Goal: Information Seeking & Learning: Learn about a topic

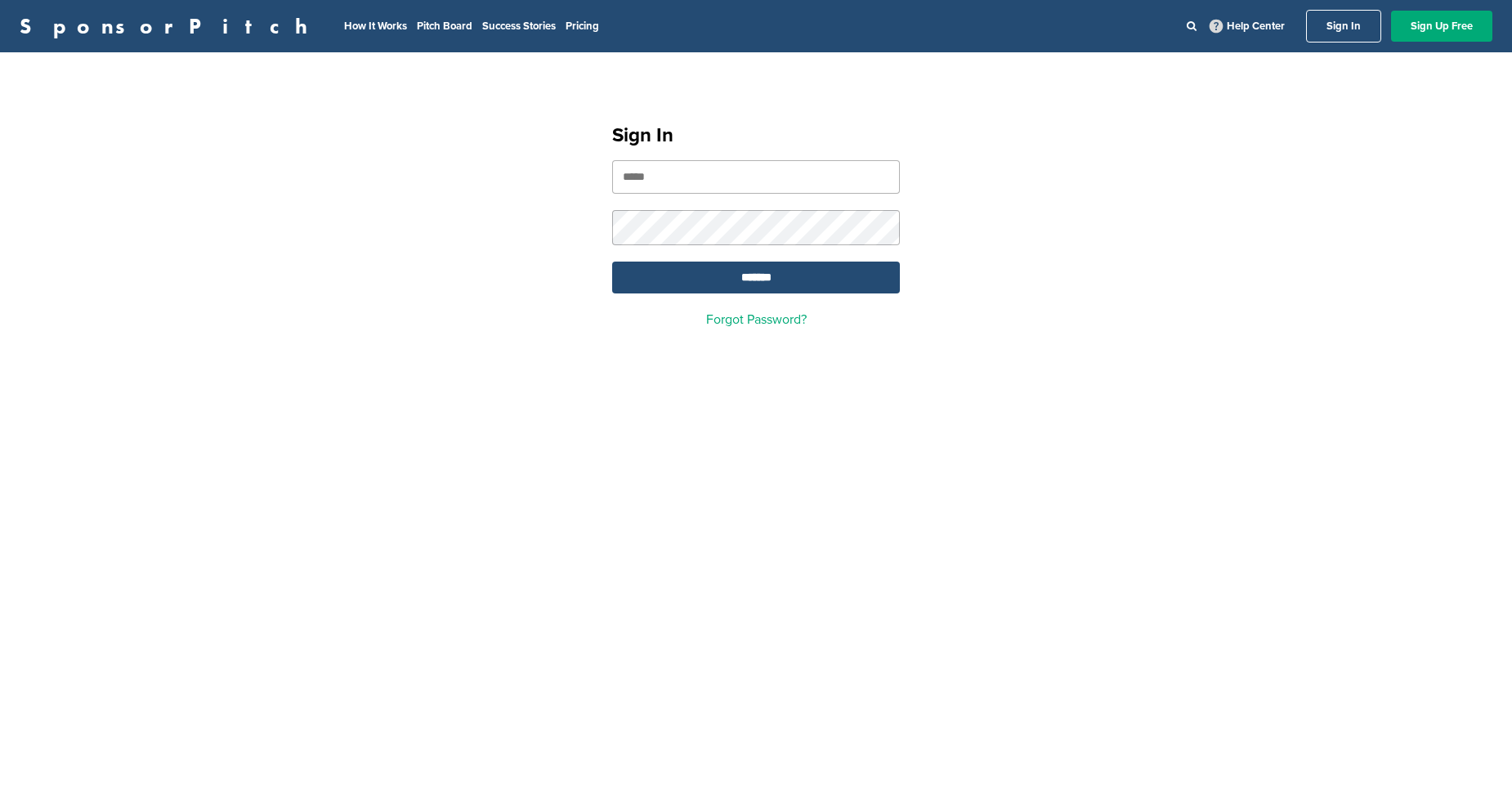
type input "**********"
click at [736, 287] on input "*******" at bounding box center [756, 277] width 288 height 32
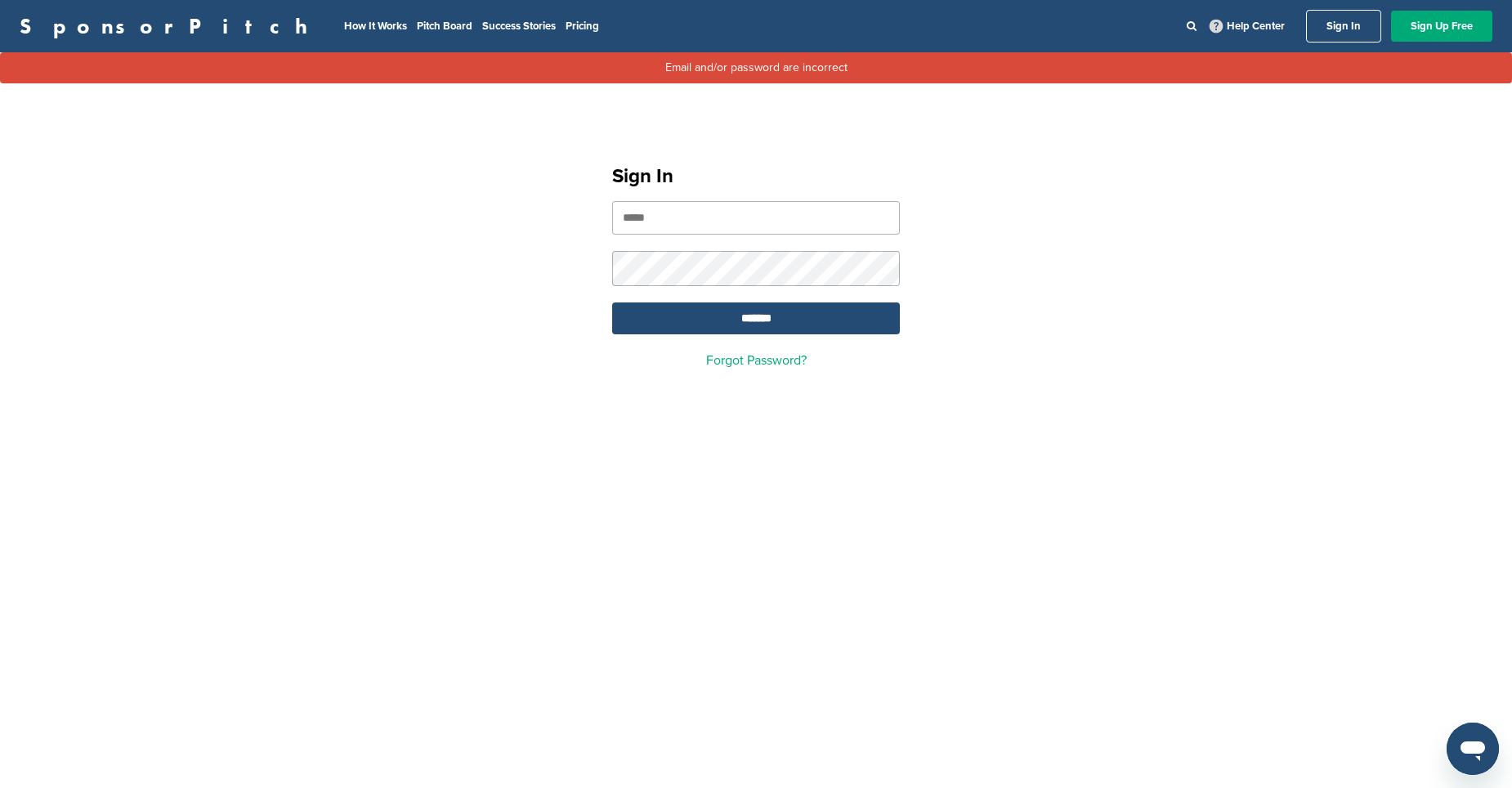
click at [748, 226] on input "email" at bounding box center [756, 218] width 288 height 33
type input "**********"
click at [707, 328] on input "*******" at bounding box center [756, 318] width 288 height 32
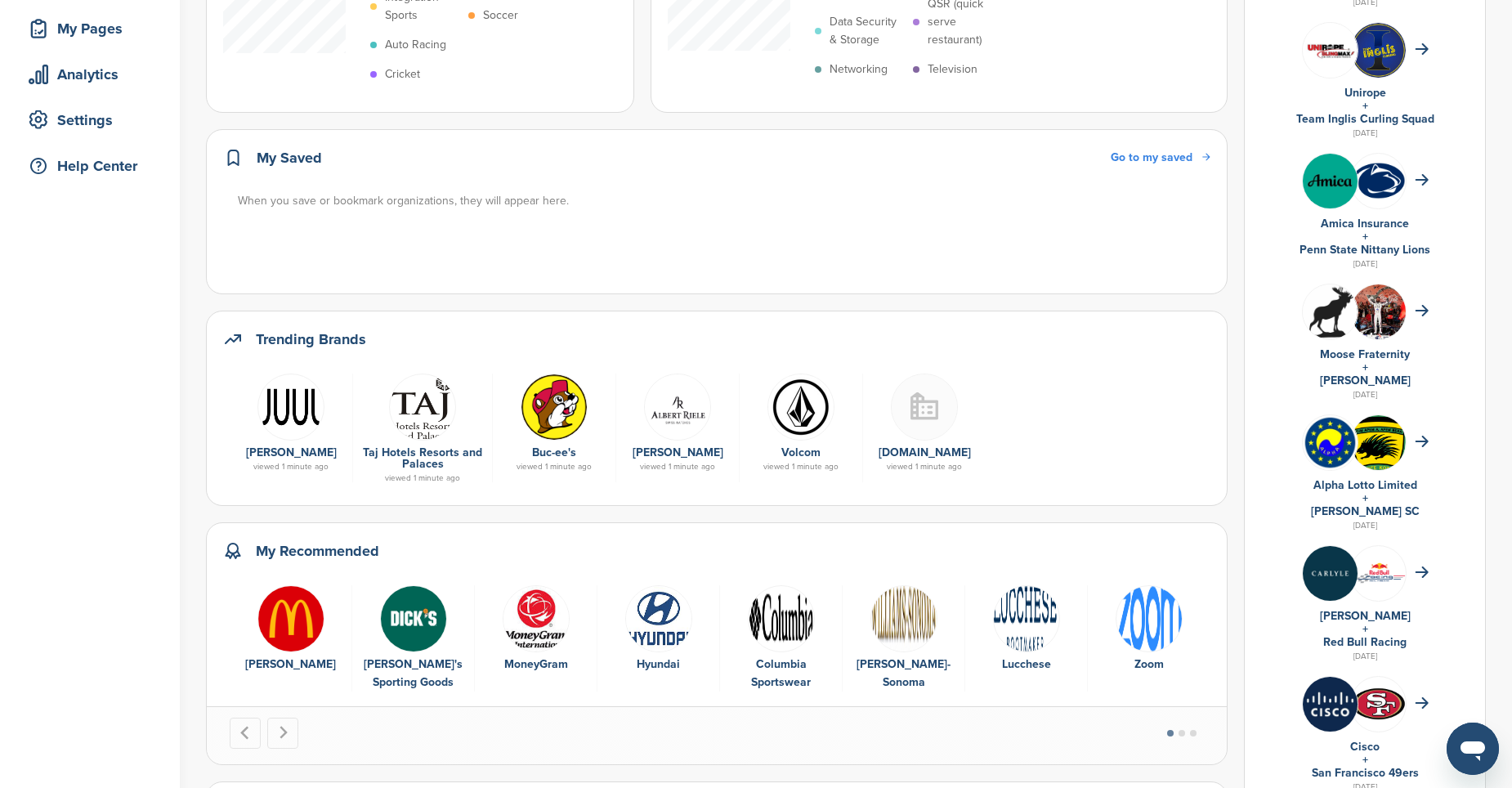
scroll to position [490, 0]
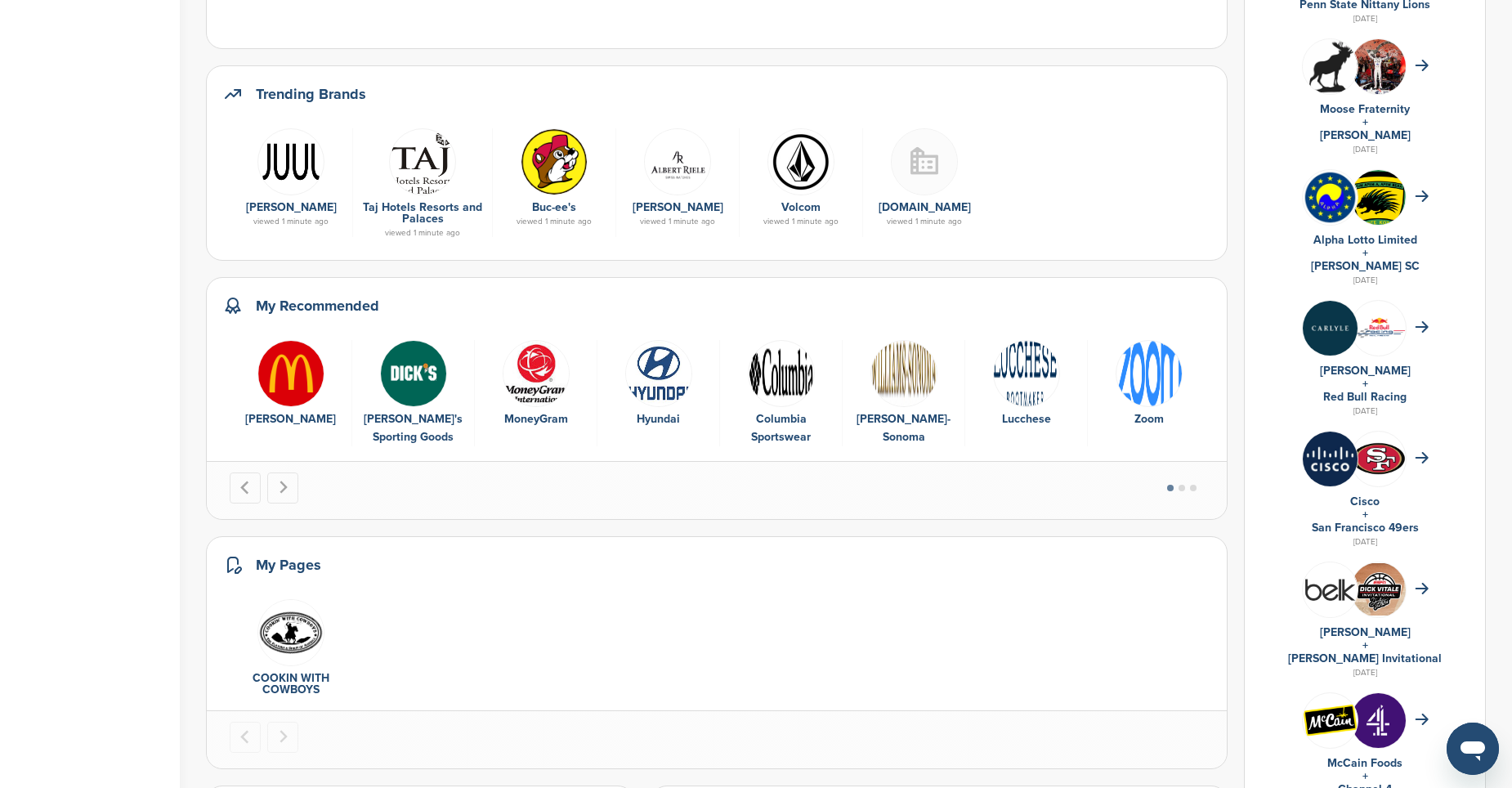
click at [412, 374] on img "2 of 10" at bounding box center [414, 373] width 67 height 67
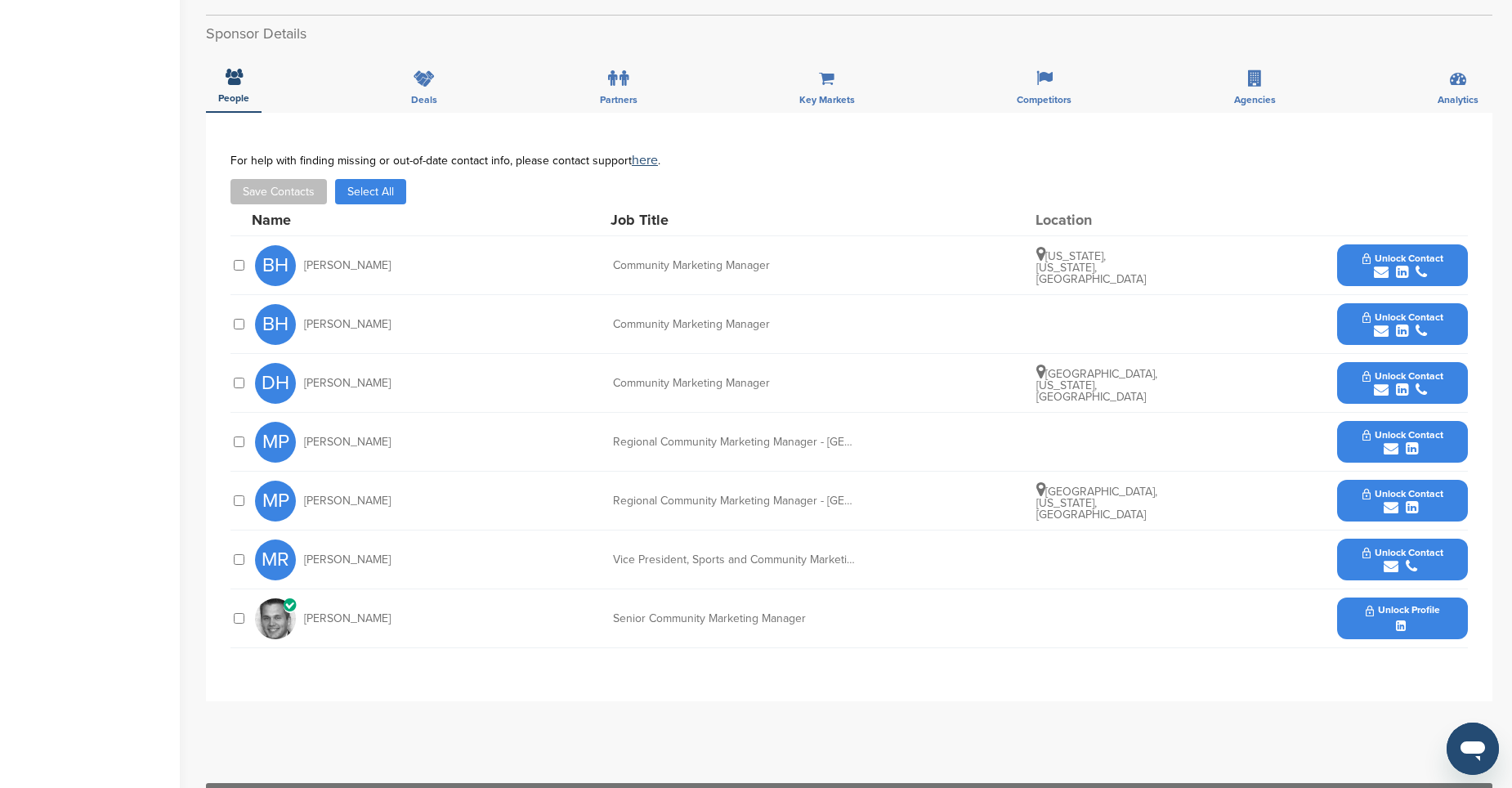
scroll to position [572, 0]
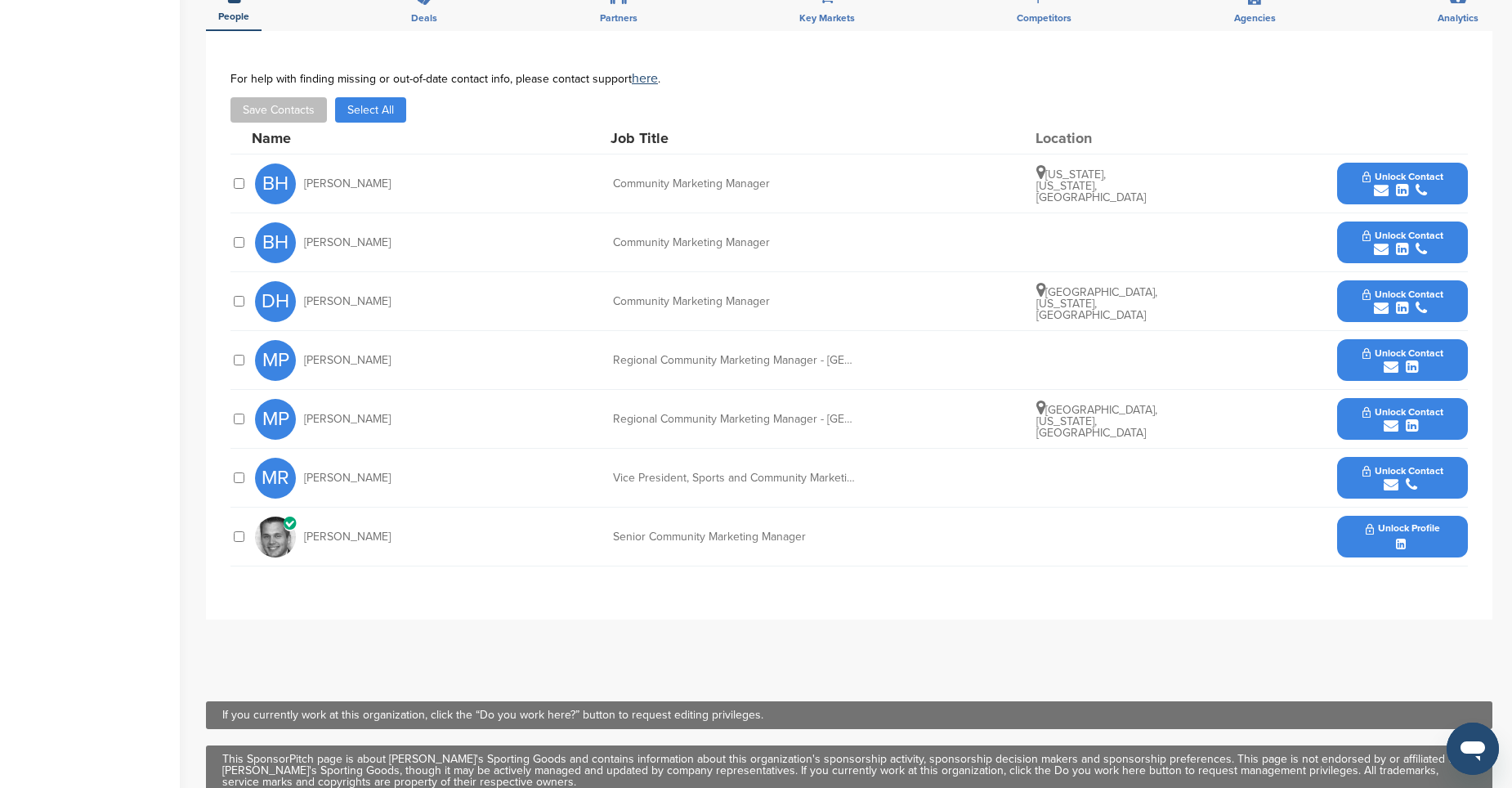
click at [1375, 301] on icon "submit" at bounding box center [1381, 308] width 15 height 15
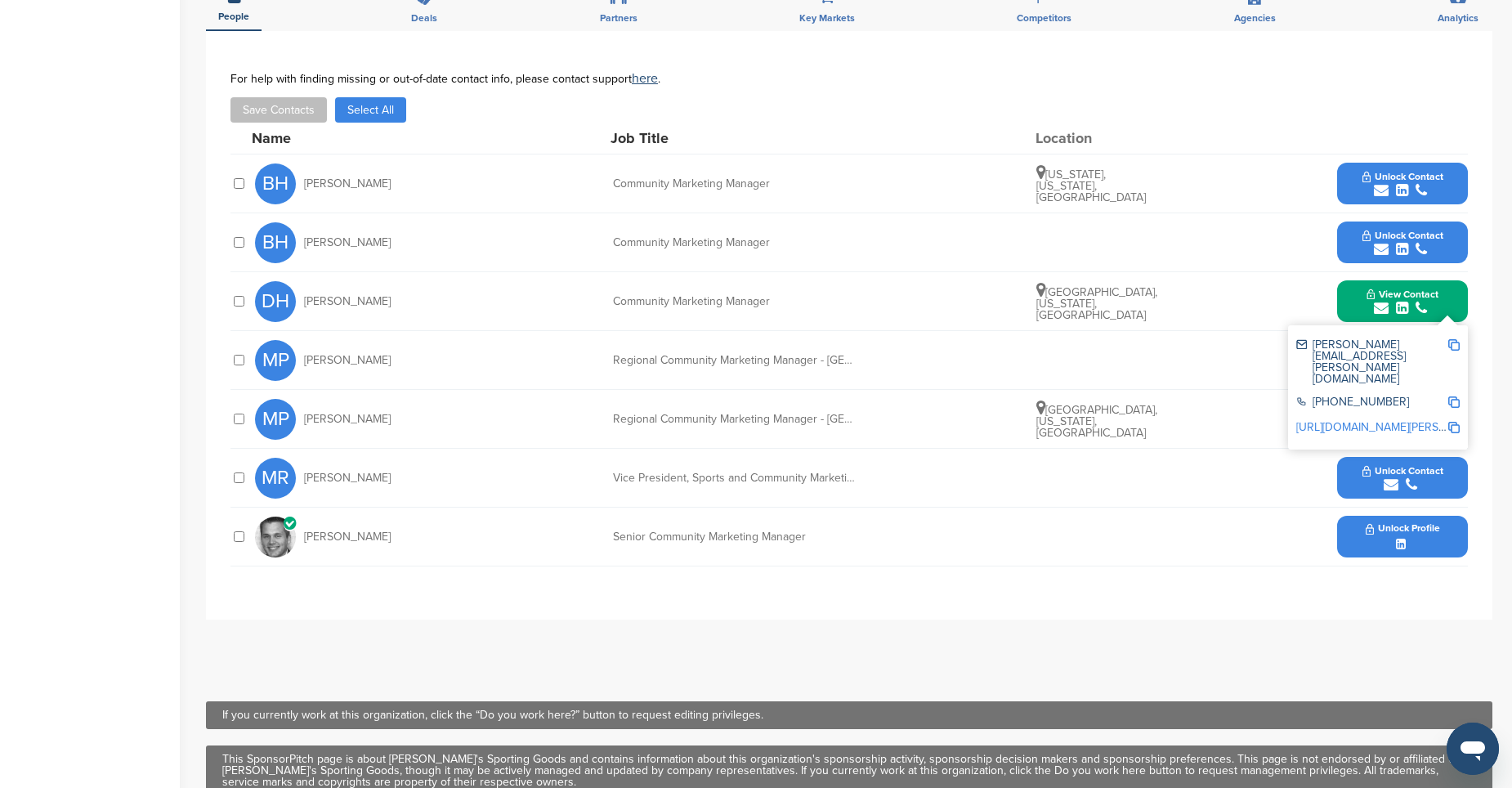
click at [1275, 449] on div "MR Mark Rooks Vice President, Sports and Community Marketing Unlock Contact" at bounding box center [862, 477] width 1213 height 58
click at [1299, 272] on div "DH Deanna Holland Community Marketing Manager Los Angeles, California, United S…" at bounding box center [862, 300] width 1213 height 58
click at [1204, 330] on div "MP Michael Park Regional Community Marketing Manager - East Unlock Contact" at bounding box center [862, 359] width 1213 height 58
click at [1480, 310] on div "**********" at bounding box center [849, 326] width 1286 height 589
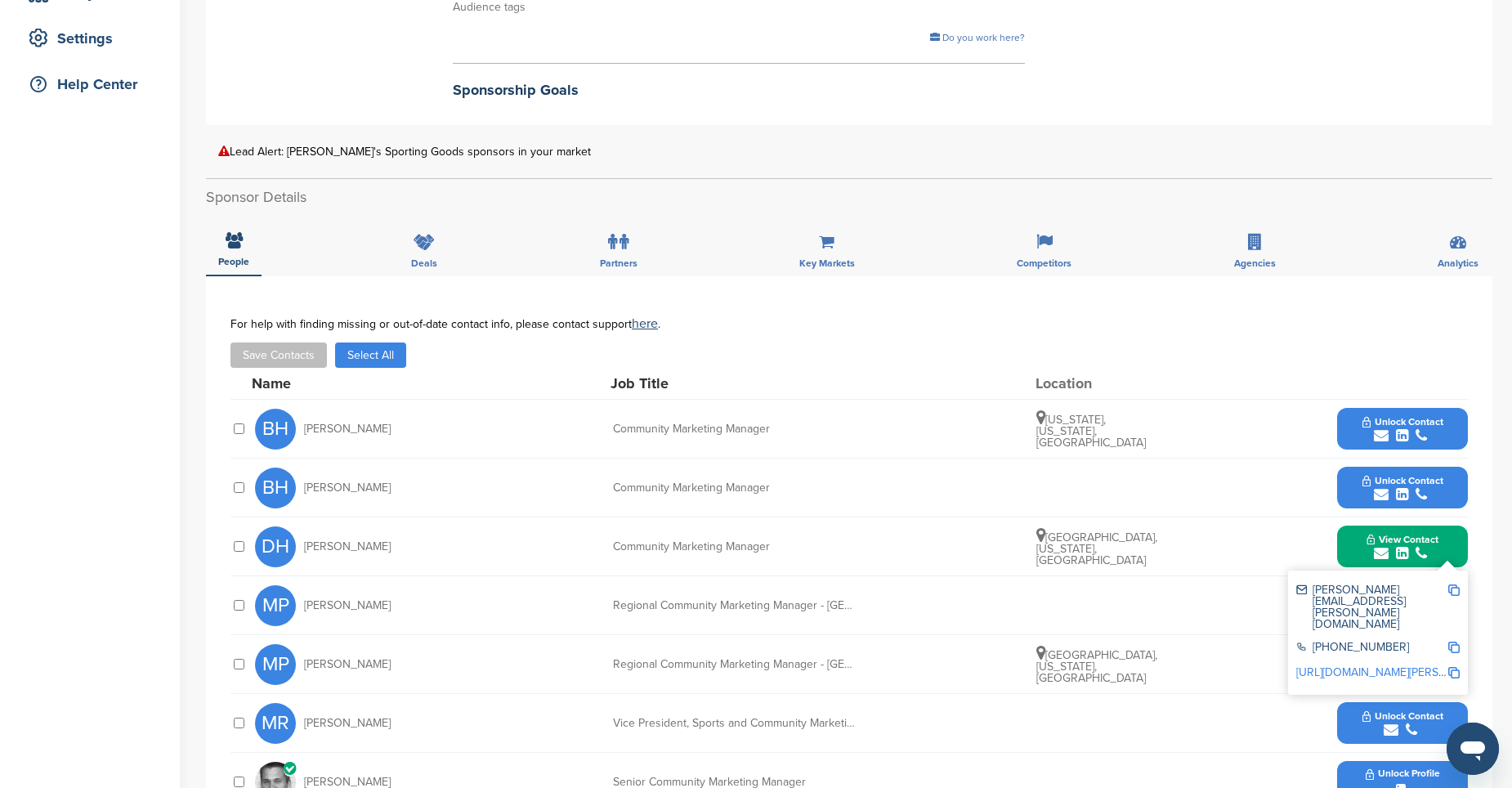
scroll to position [490, 0]
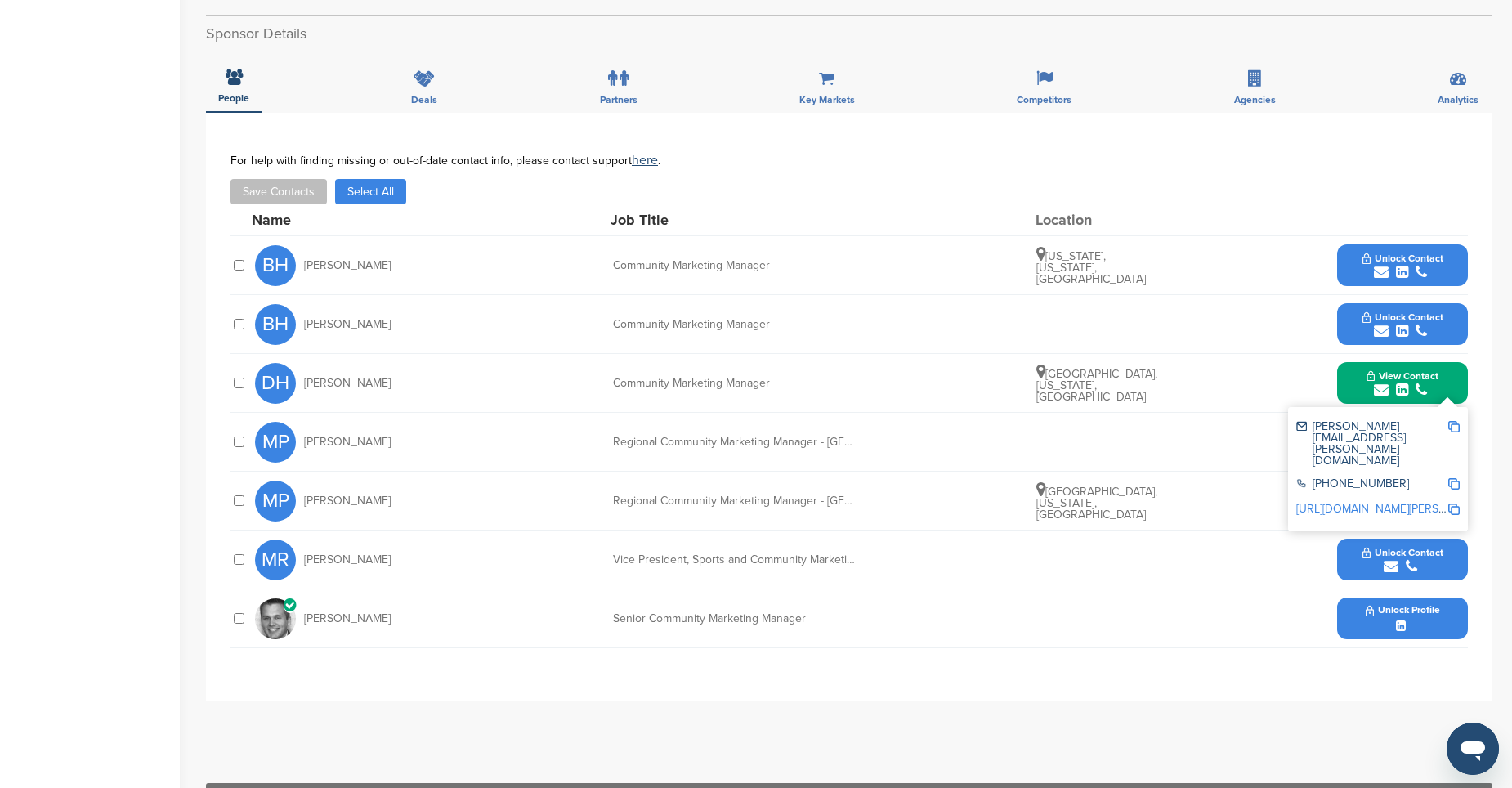
click at [1452, 420] on img at bounding box center [1454, 426] width 12 height 12
click at [1251, 530] on div "MR Mark Rooks Vice President, Sports and Community Marketing Unlock Contact" at bounding box center [862, 558] width 1213 height 58
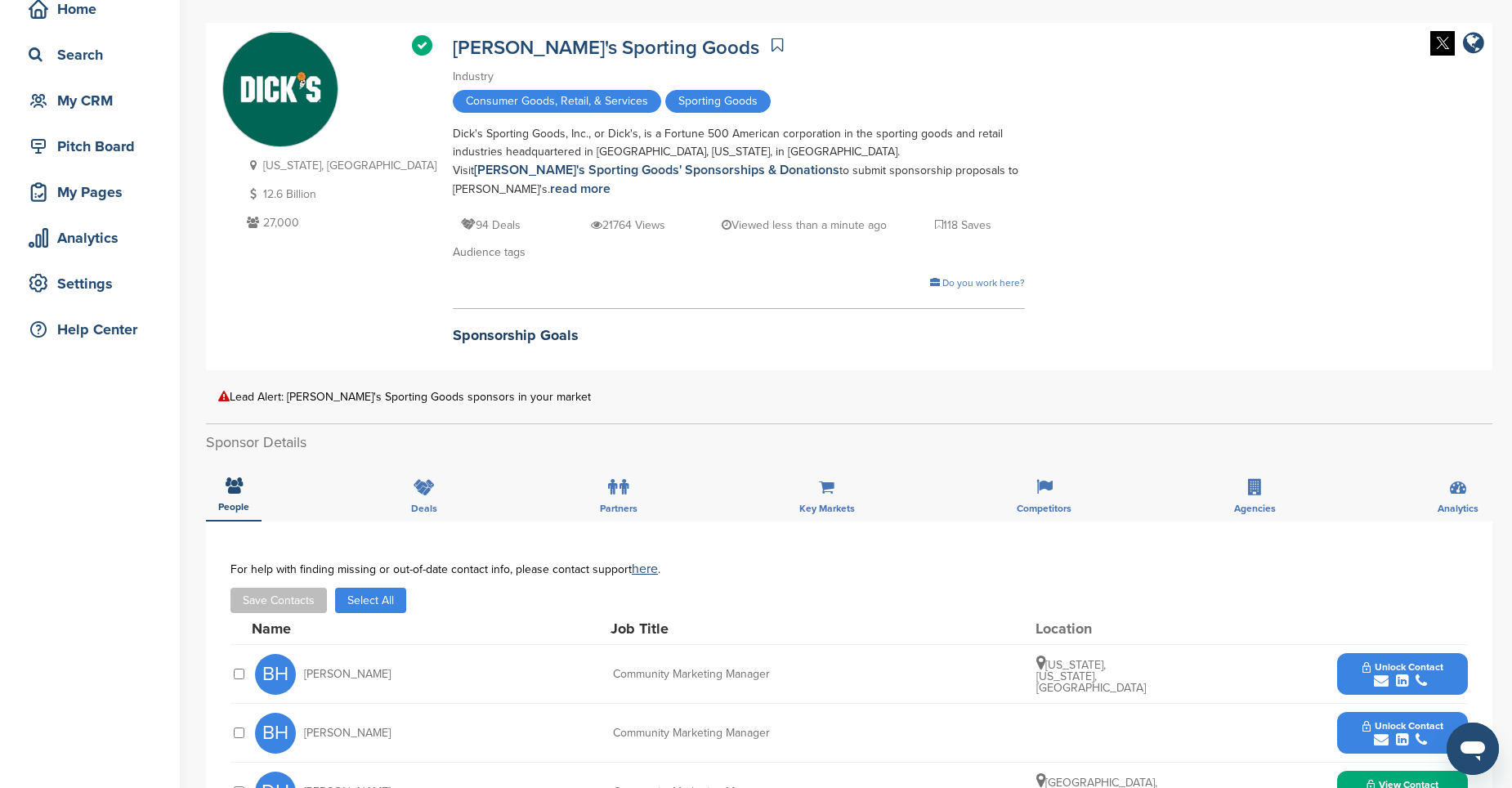
scroll to position [163, 0]
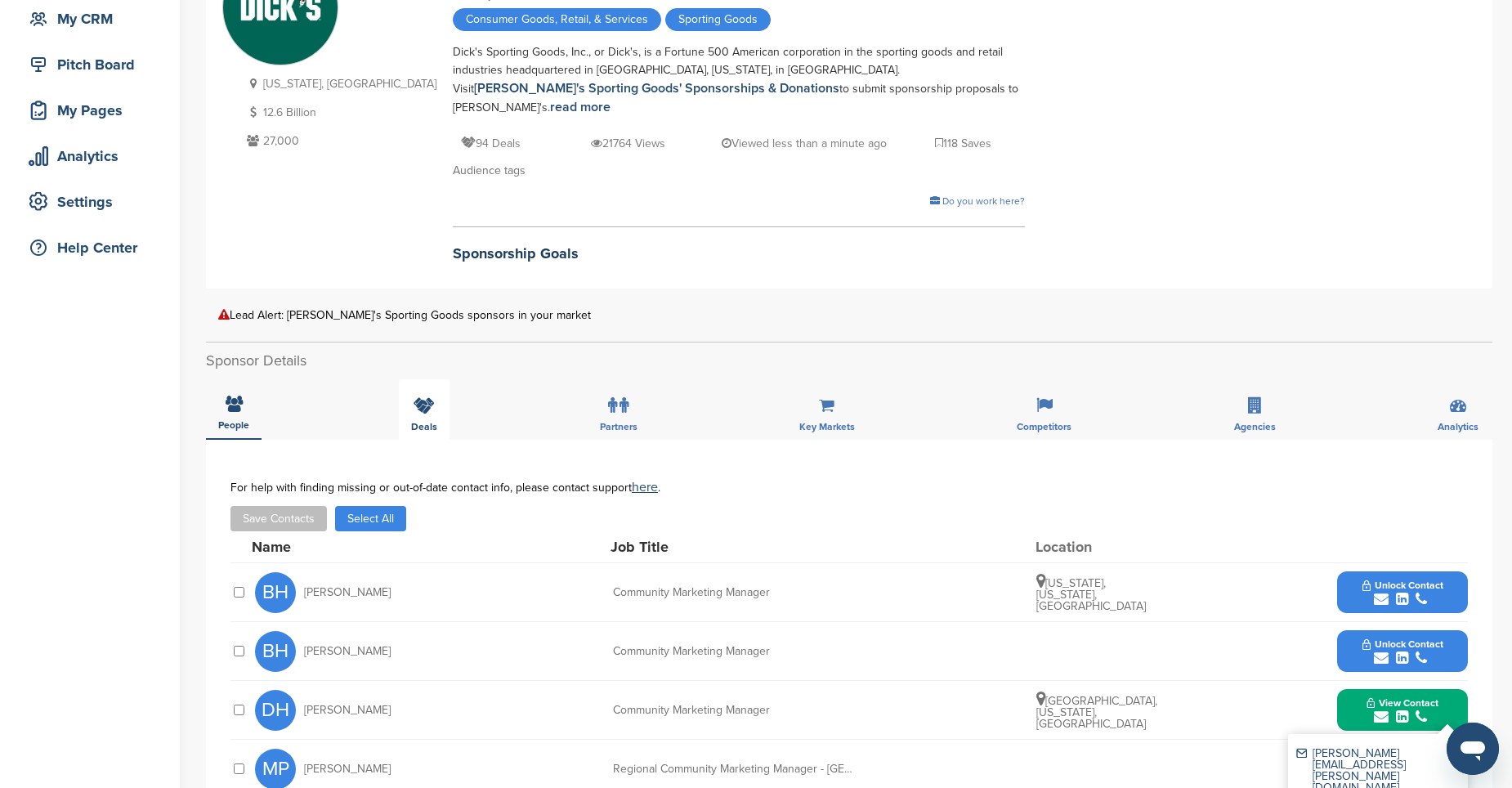
click at [433, 397] on icon at bounding box center [424, 405] width 22 height 17
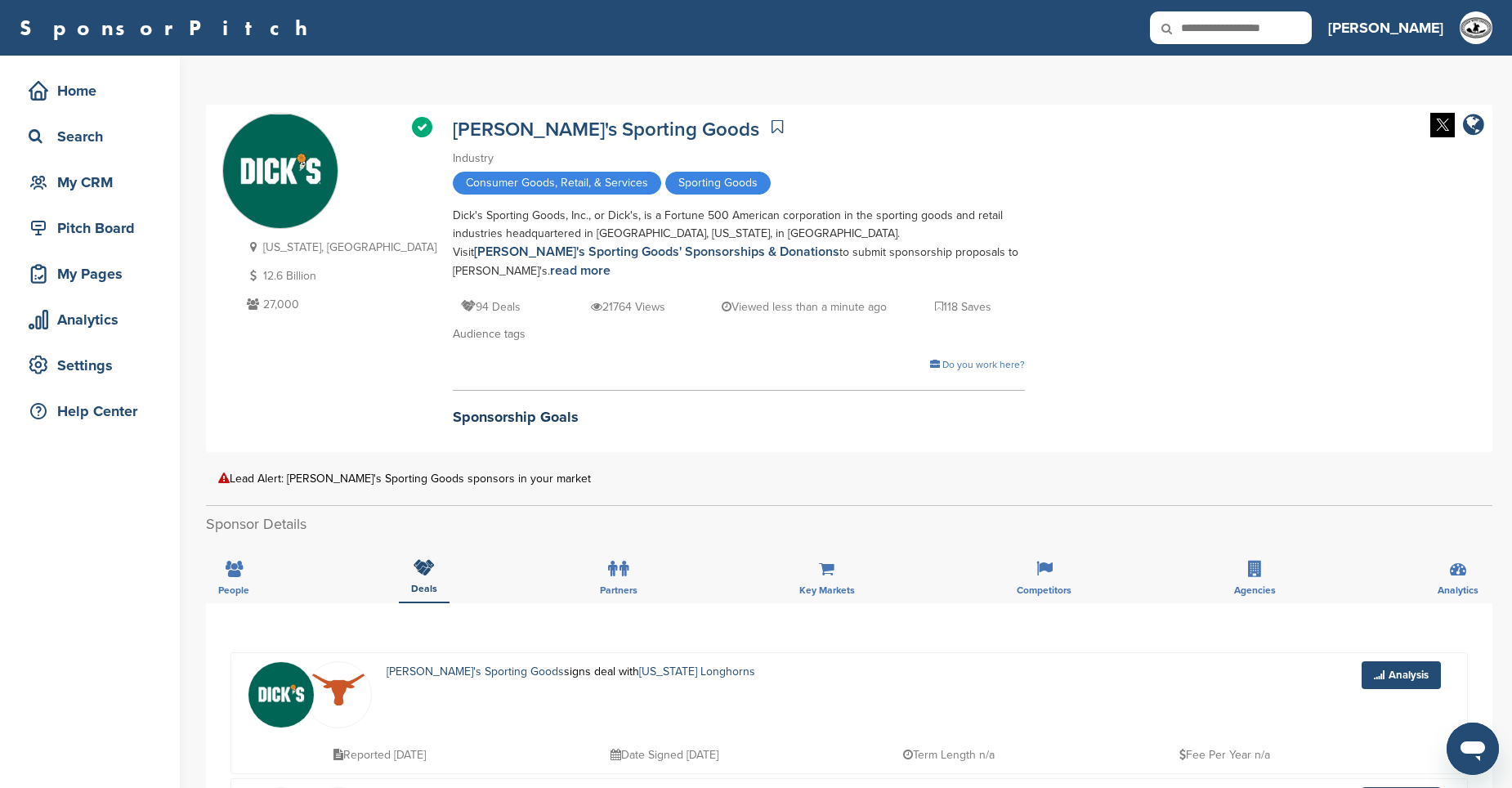
scroll to position [82, 0]
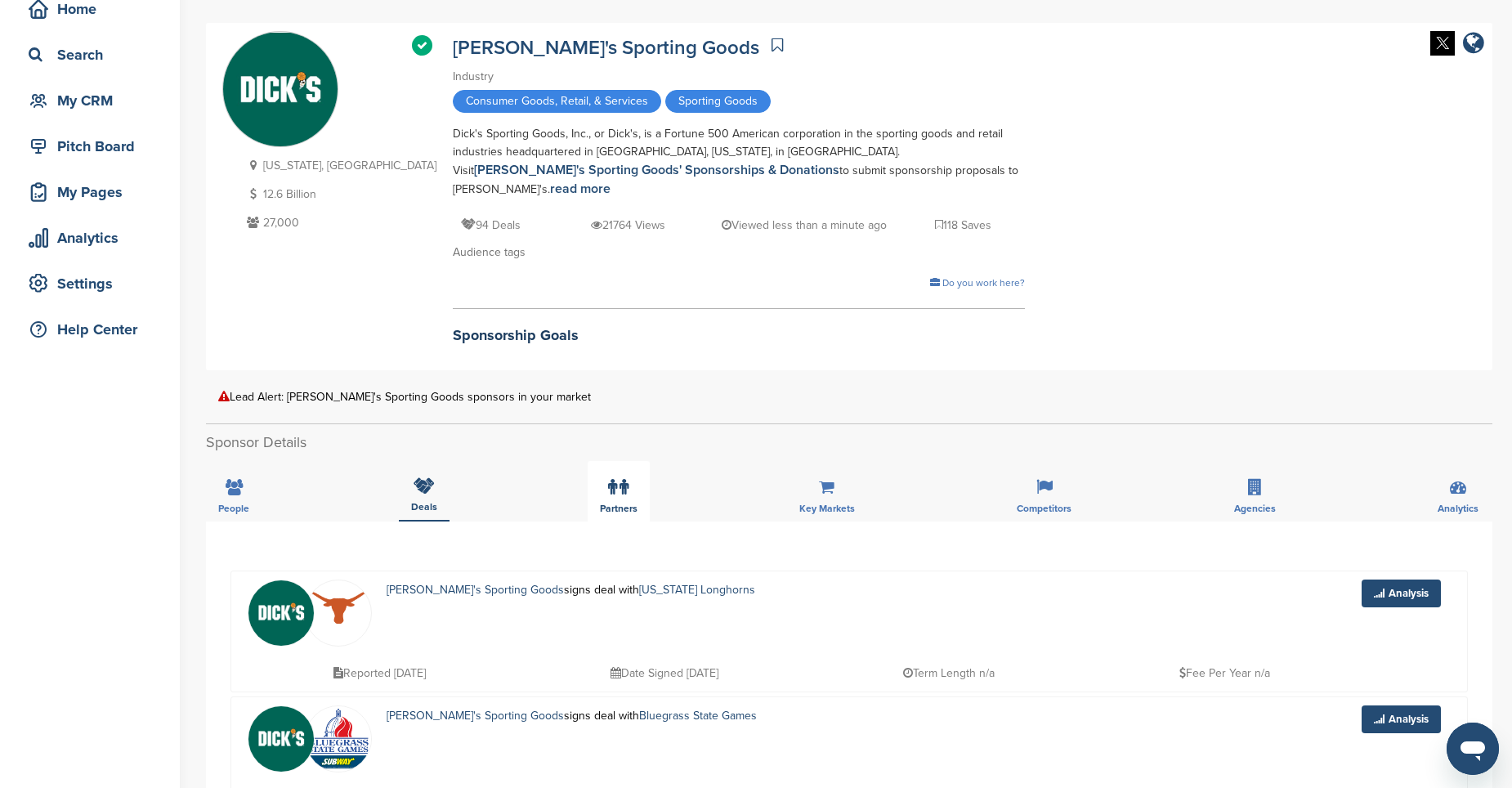
click at [615, 479] on icon at bounding box center [612, 487] width 9 height 17
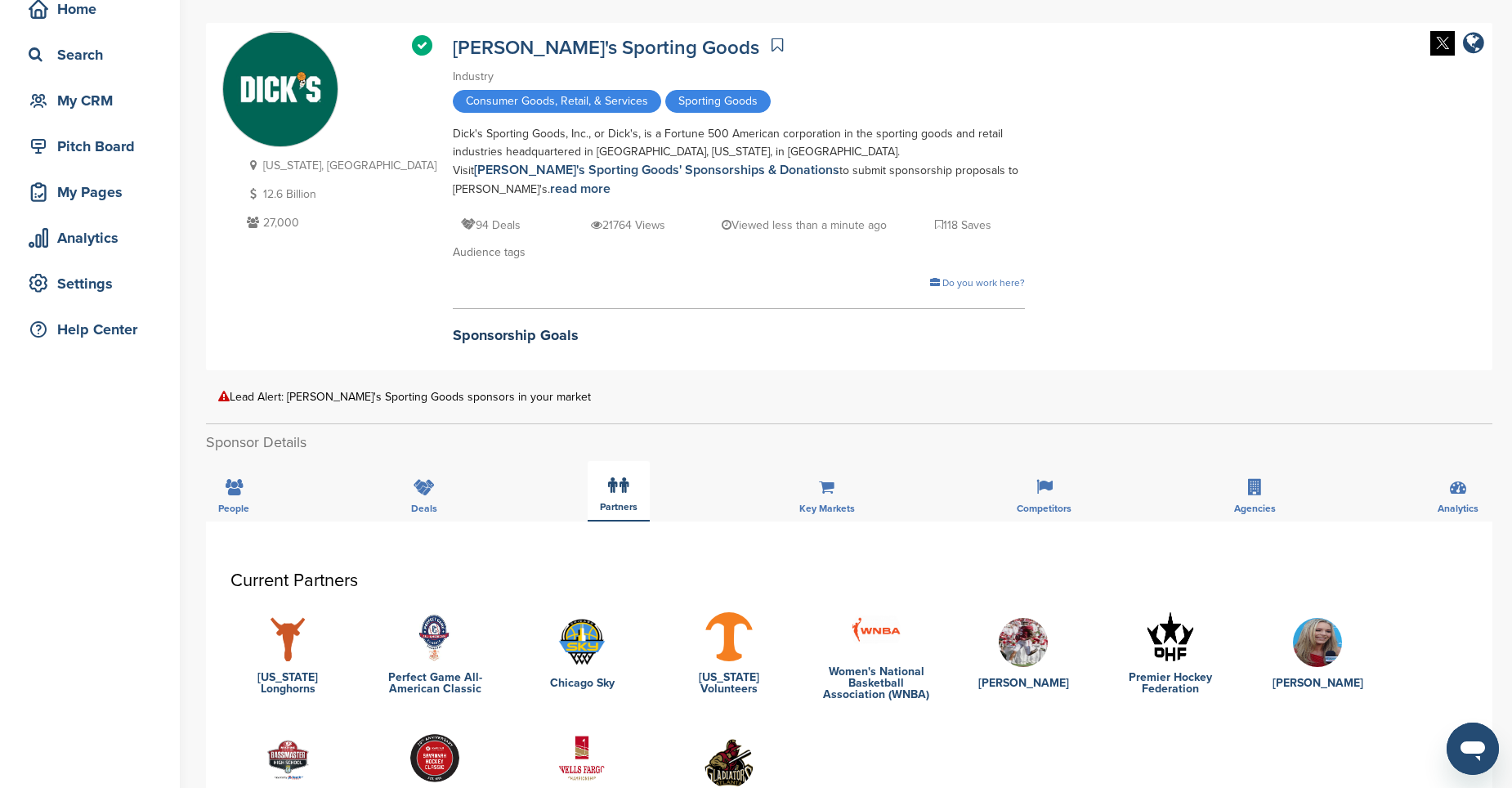
click at [622, 502] on span "Partners" at bounding box center [618, 506] width 37 height 10
click at [830, 479] on icon at bounding box center [826, 487] width 16 height 17
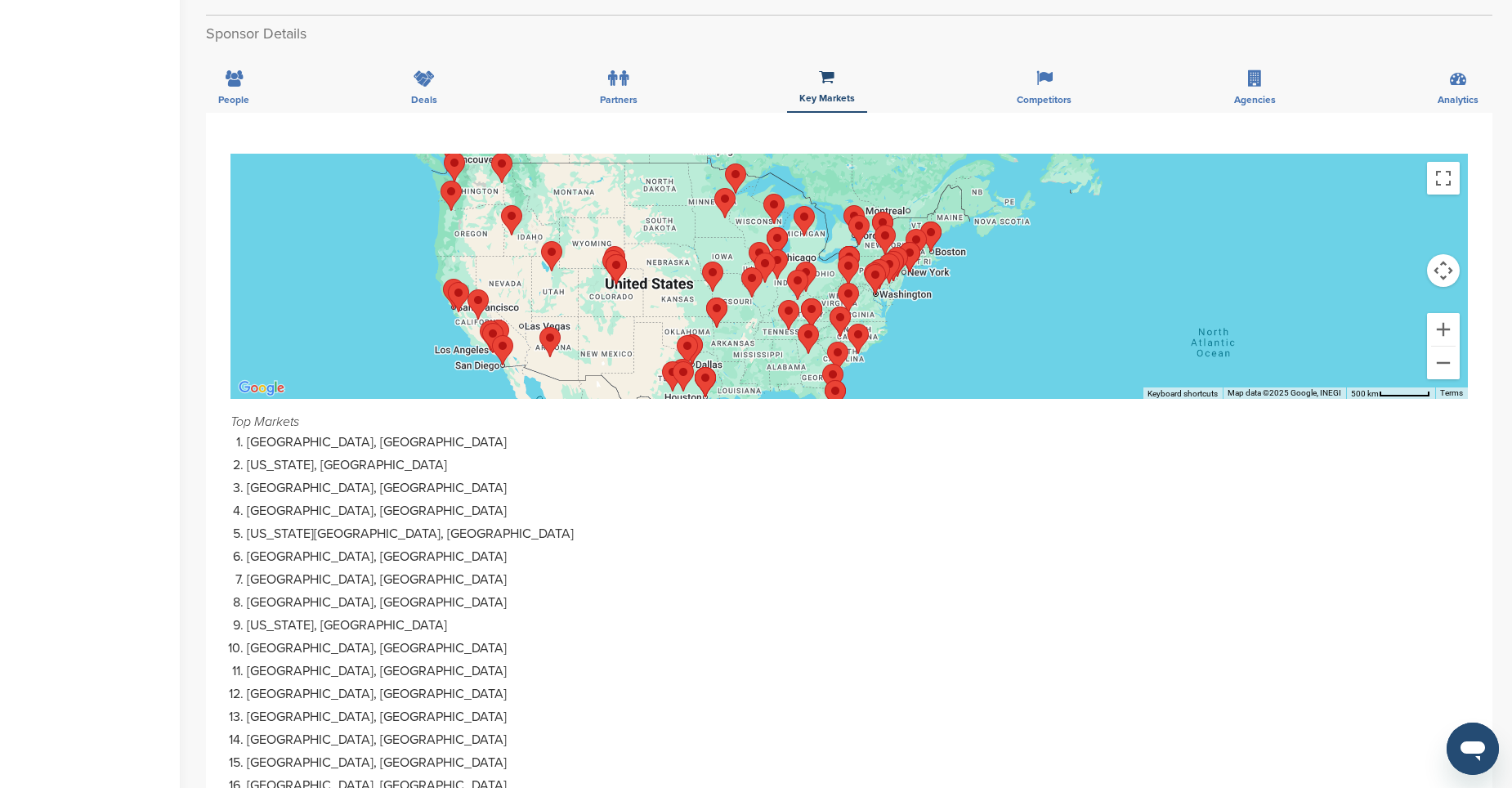
scroll to position [0, 0]
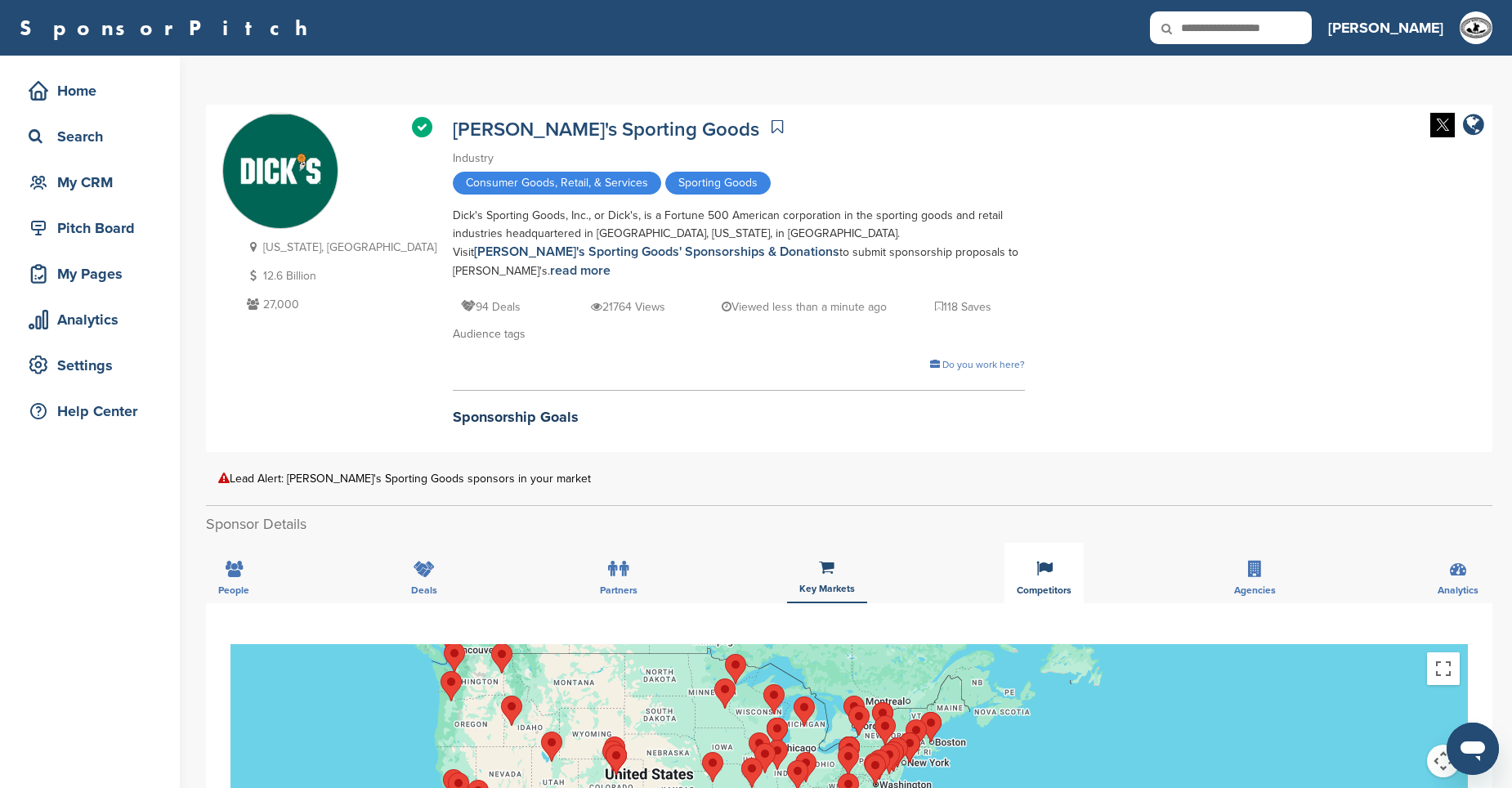
click at [1034, 544] on div "Competitors" at bounding box center [1044, 573] width 79 height 61
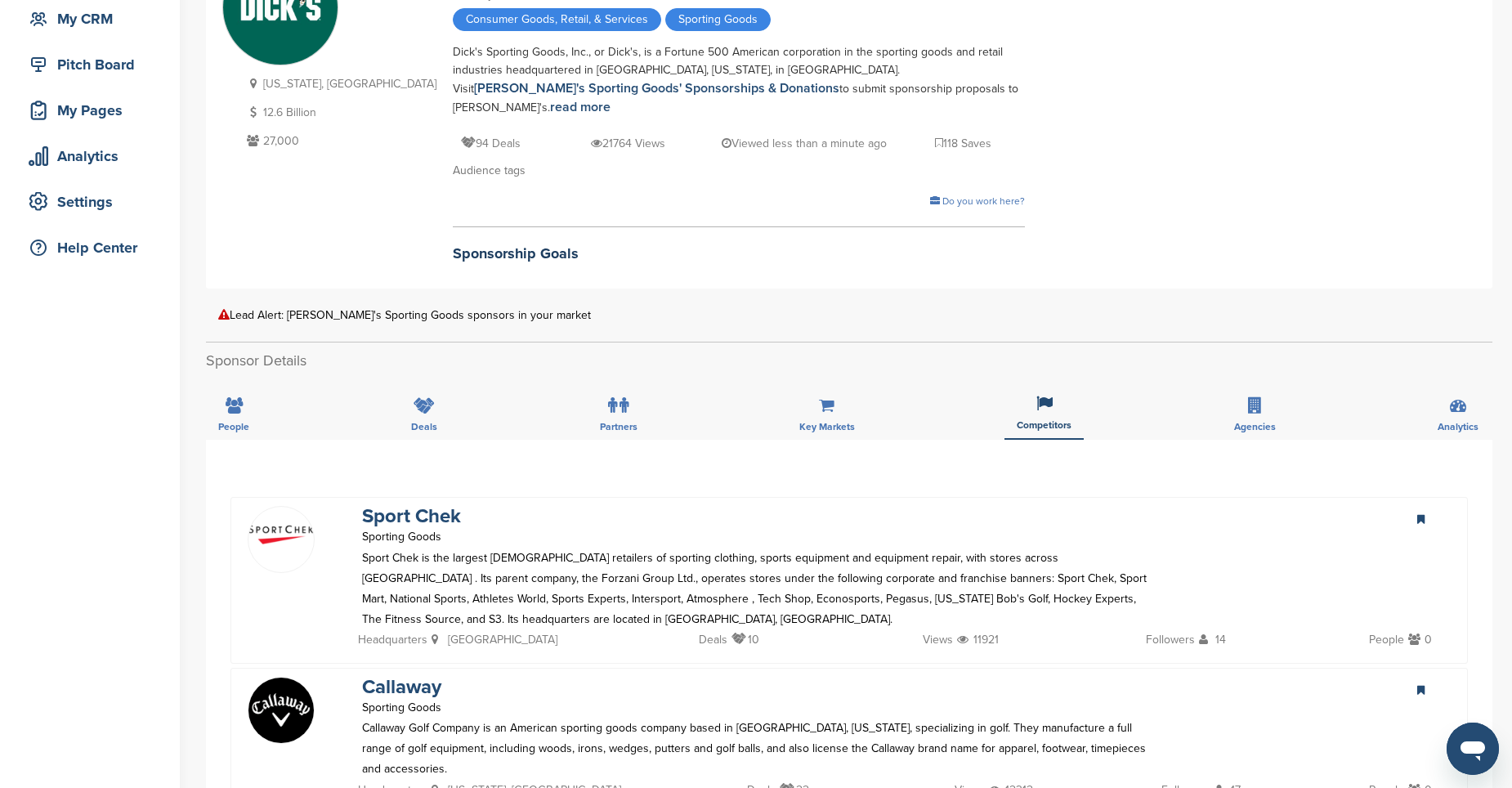
scroll to position [82, 0]
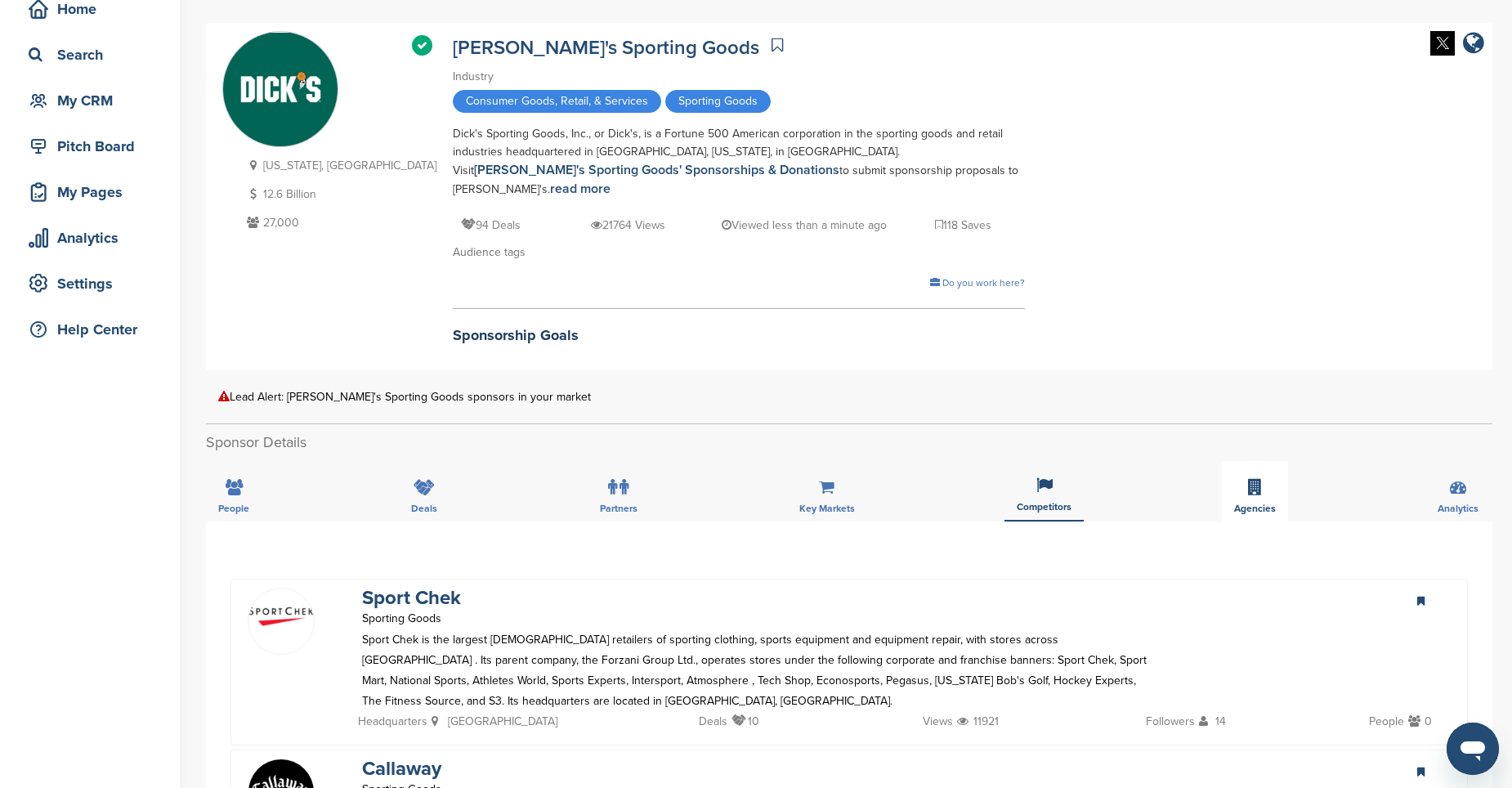
click at [1266, 474] on div "Agencies" at bounding box center [1255, 491] width 67 height 61
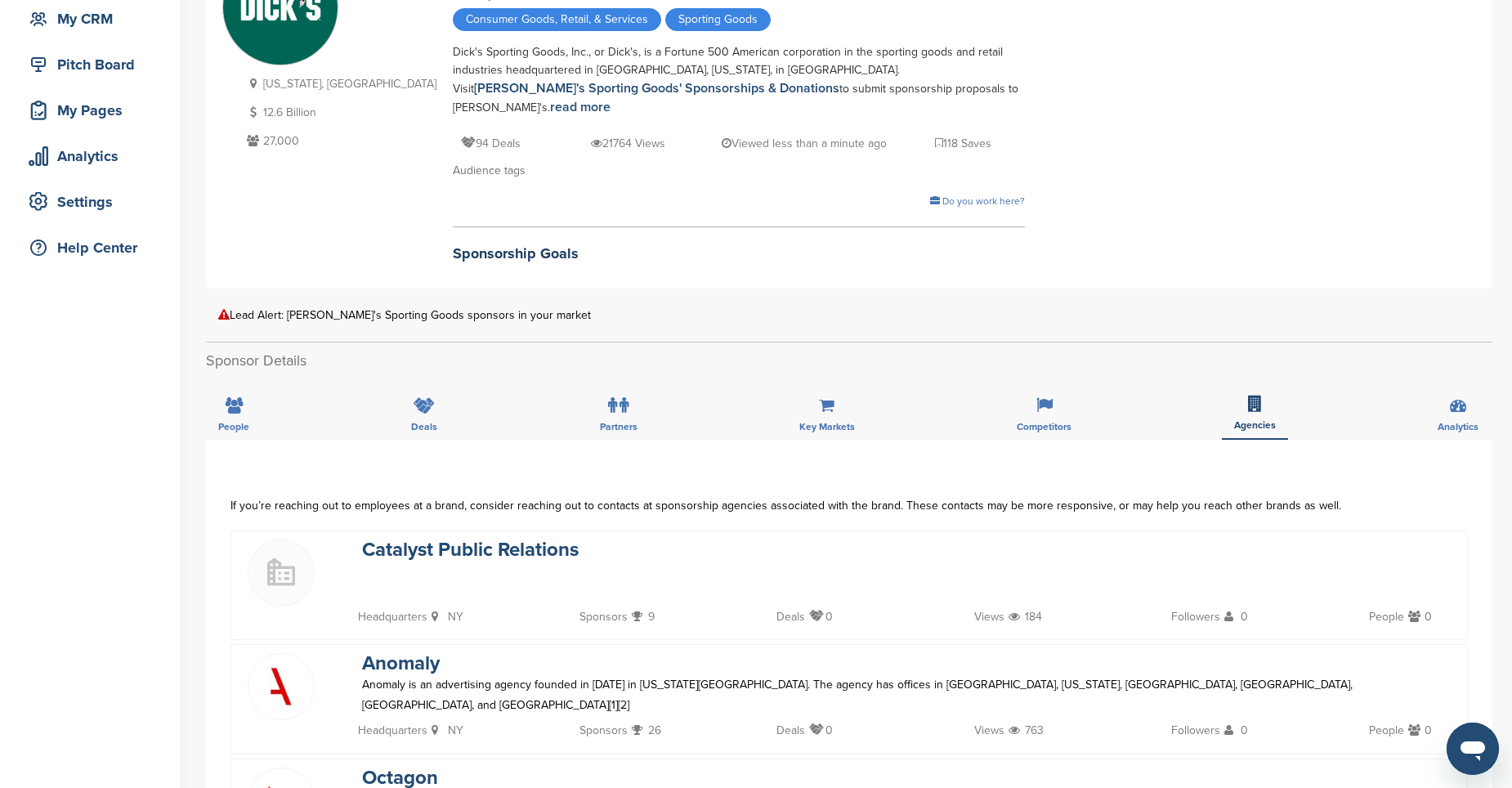
scroll to position [0, 0]
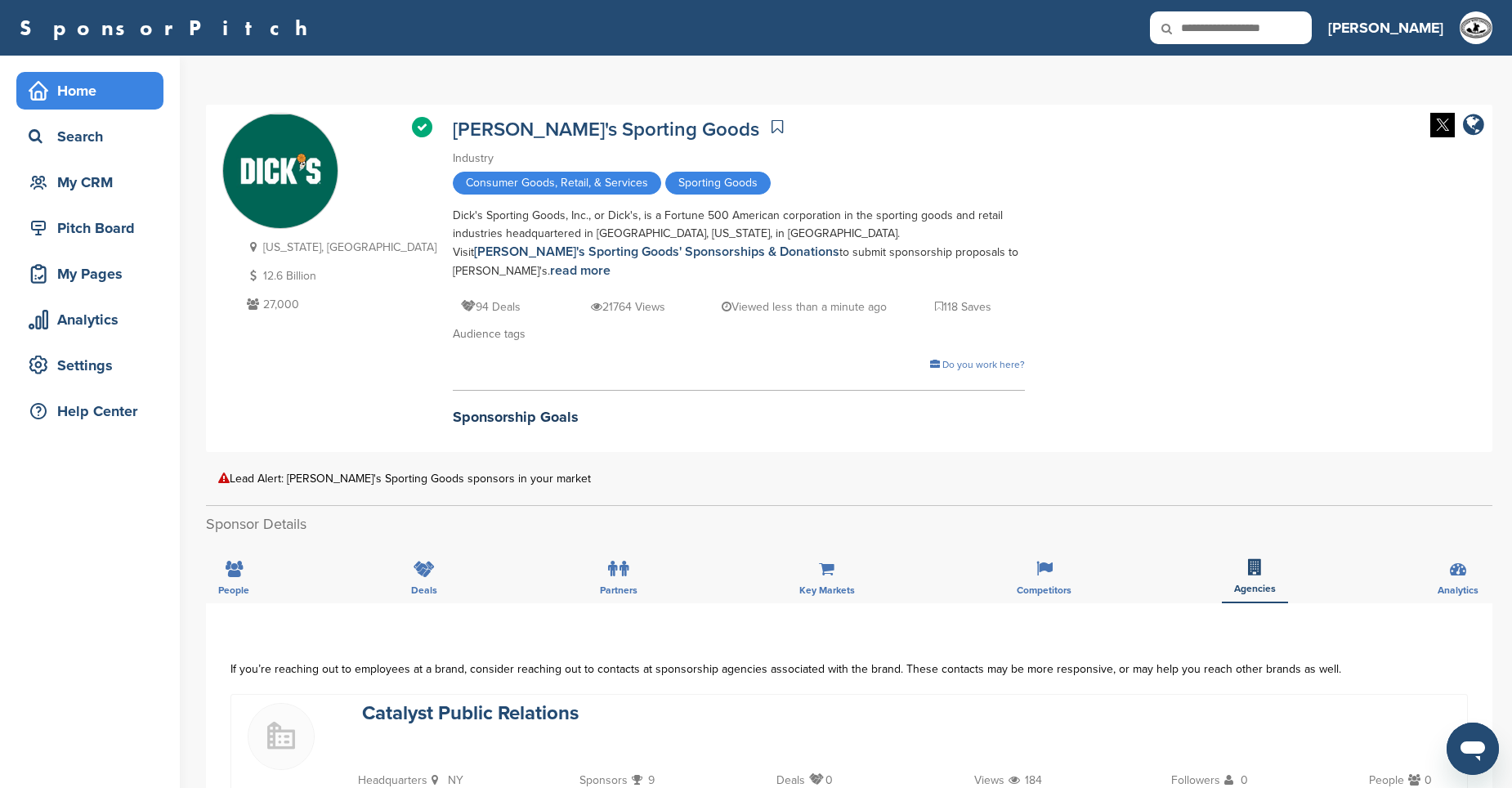
click at [67, 99] on div "Home" at bounding box center [94, 91] width 139 height 29
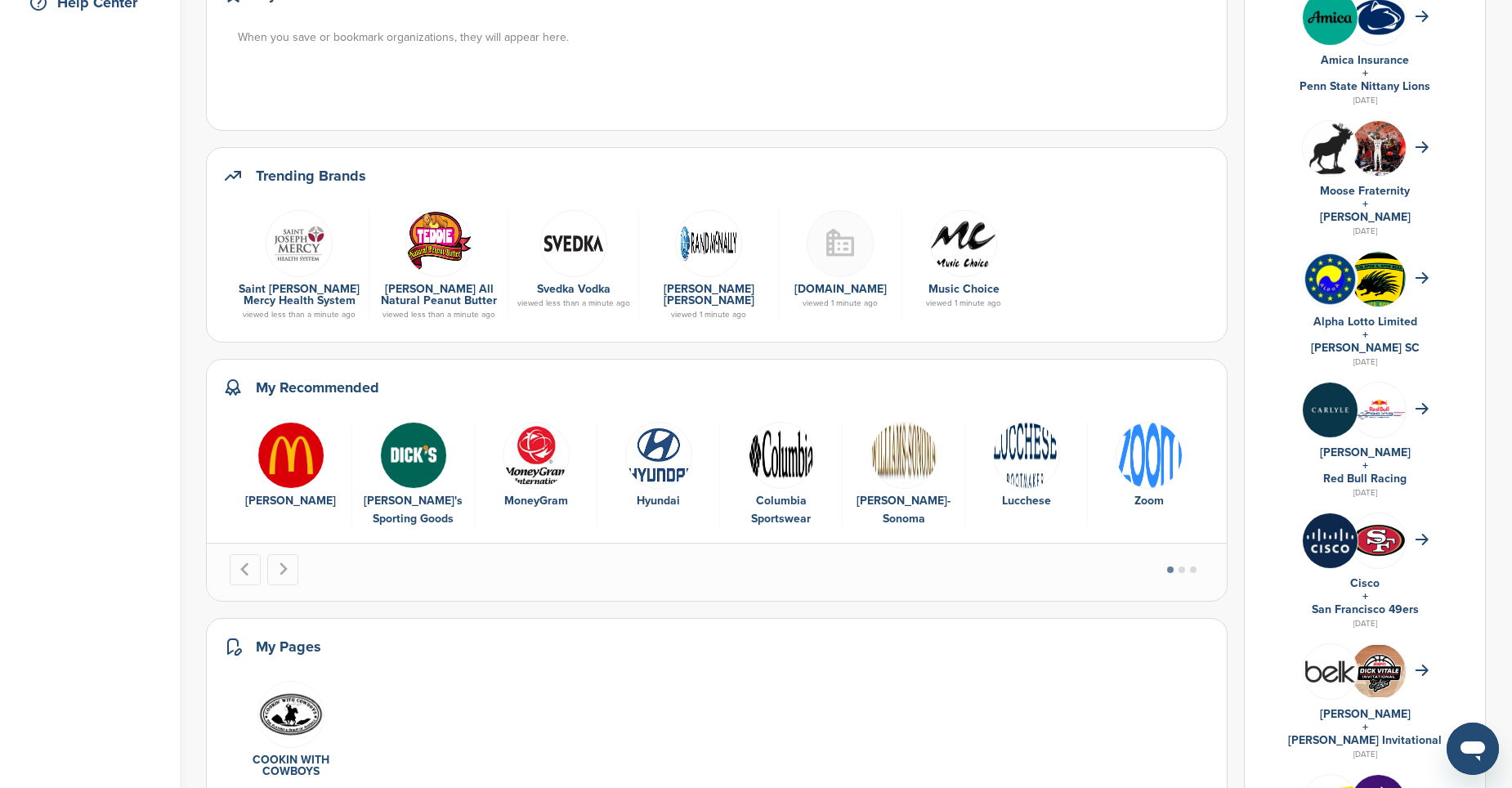
scroll to position [490, 0]
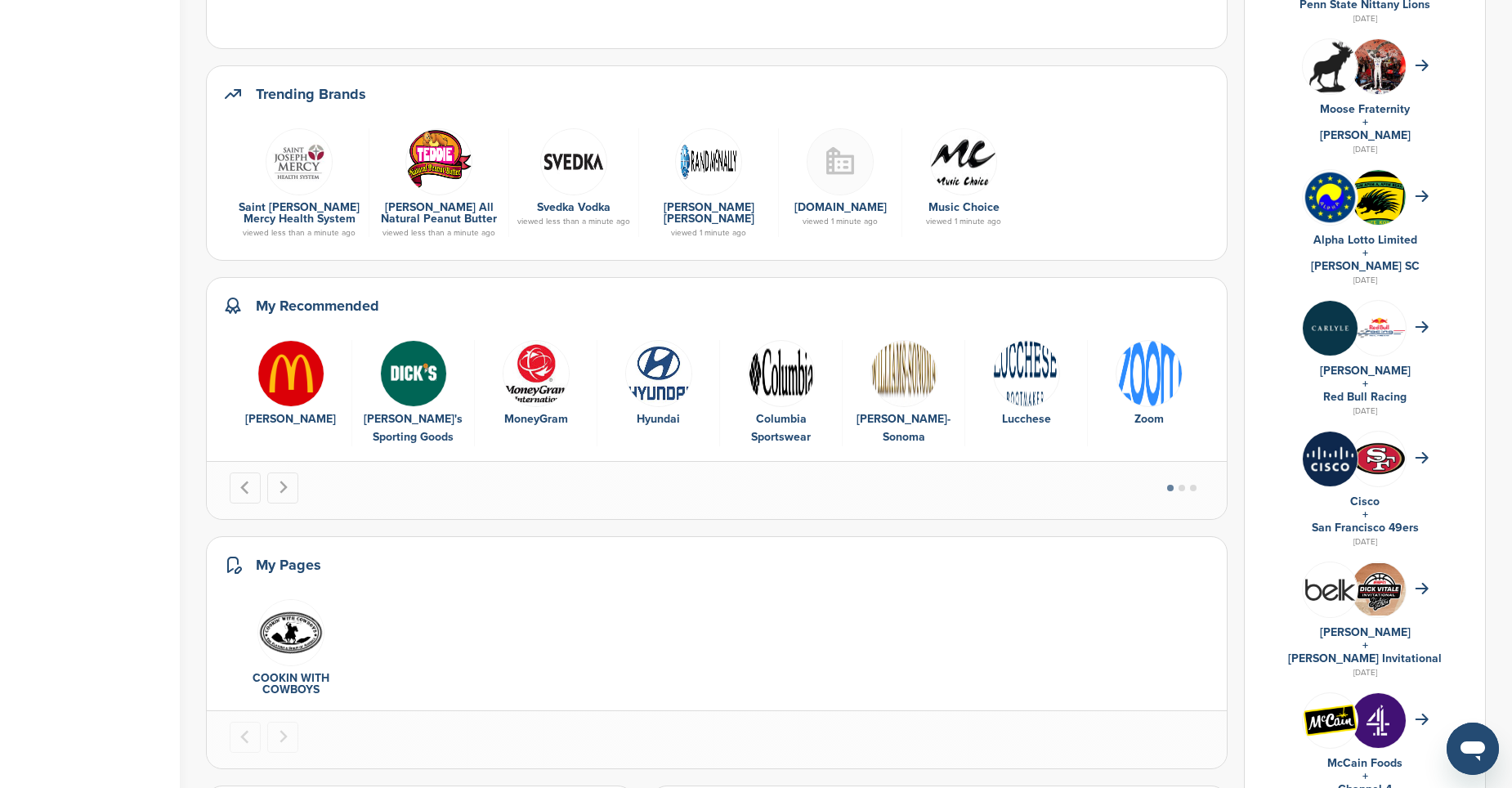
click at [1037, 368] on img "7 of 10" at bounding box center [1026, 373] width 67 height 67
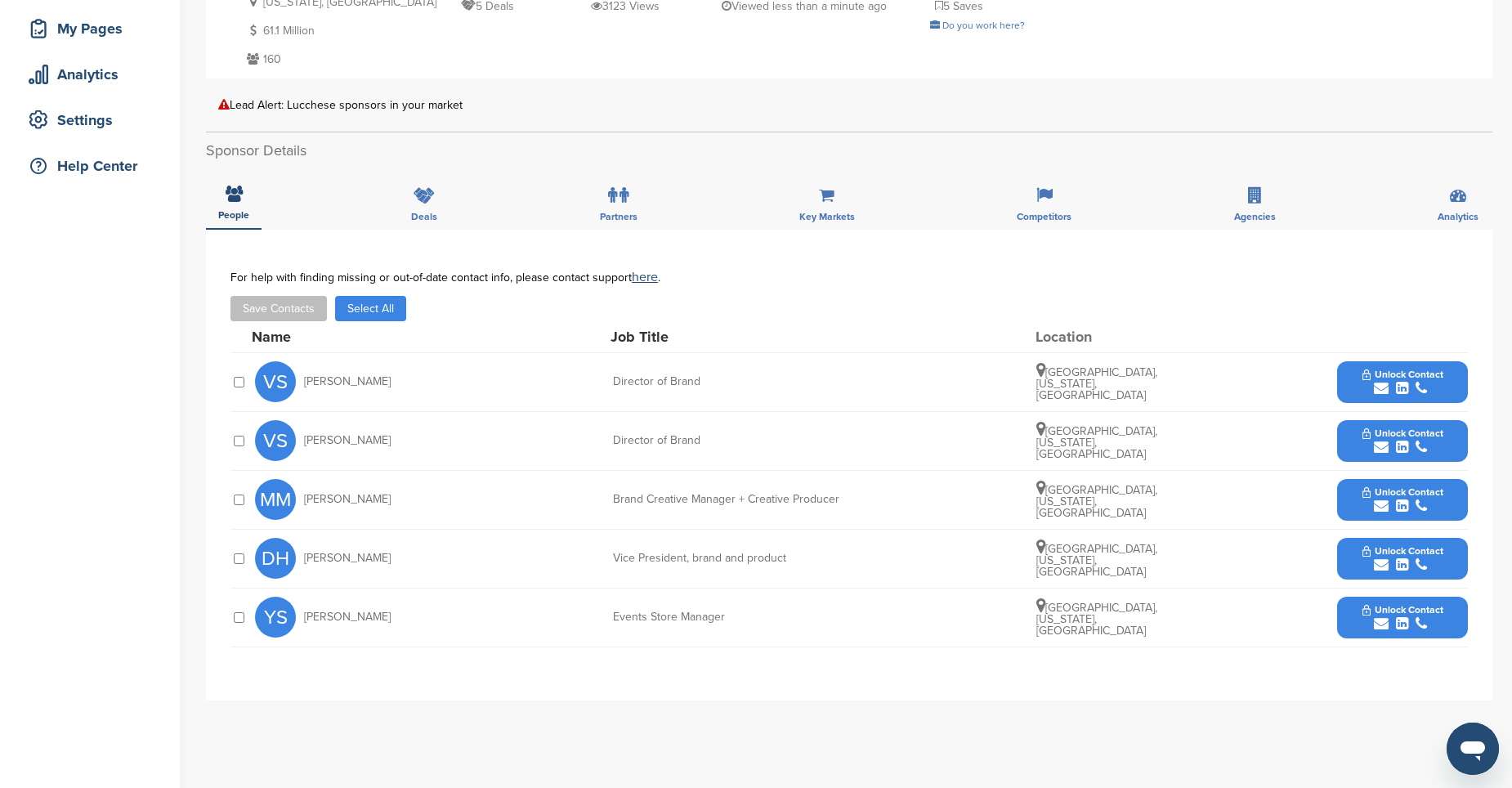
click at [1378, 511] on icon "submit" at bounding box center [1381, 505] width 15 height 15
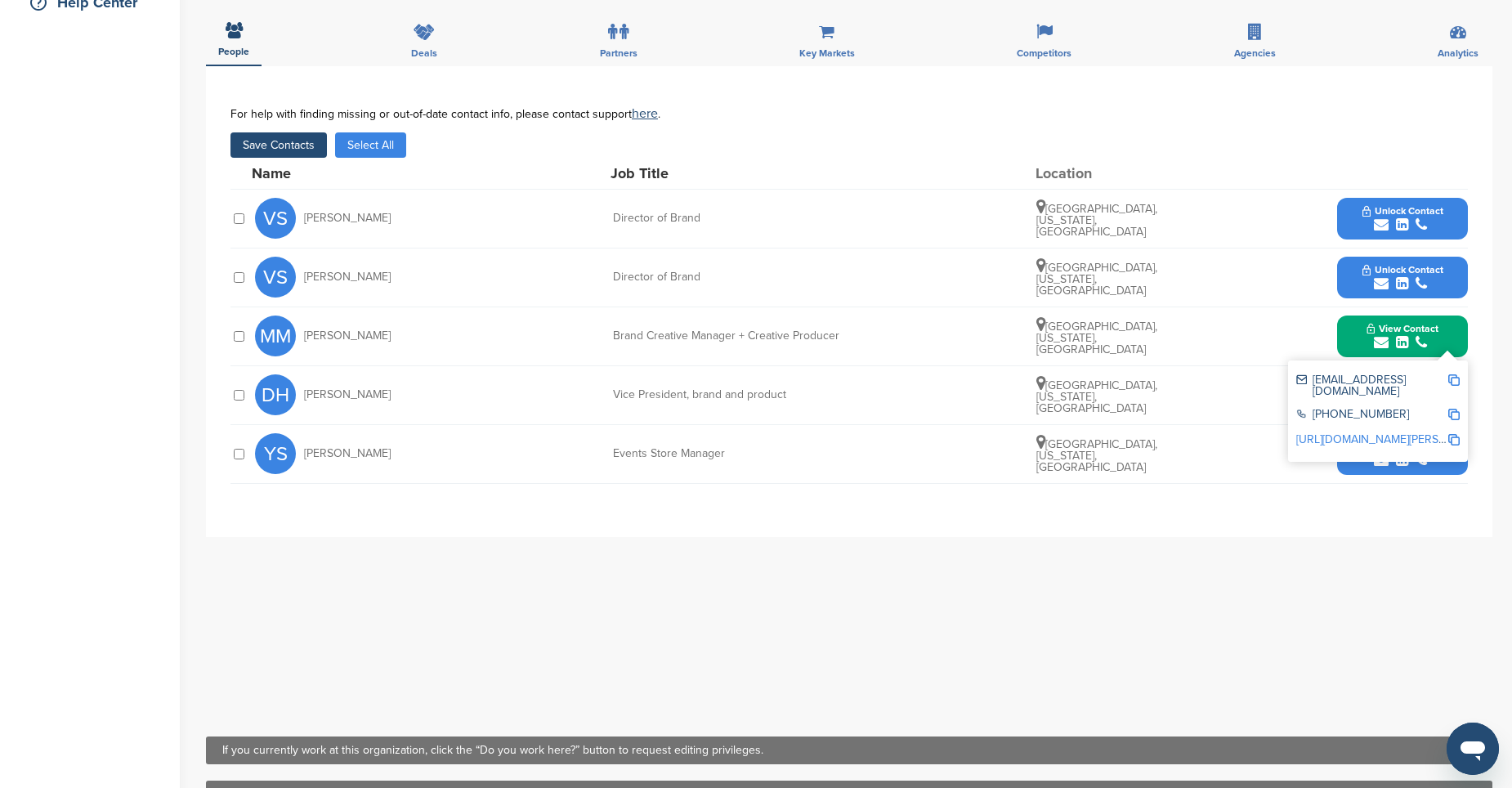
scroll to position [327, 0]
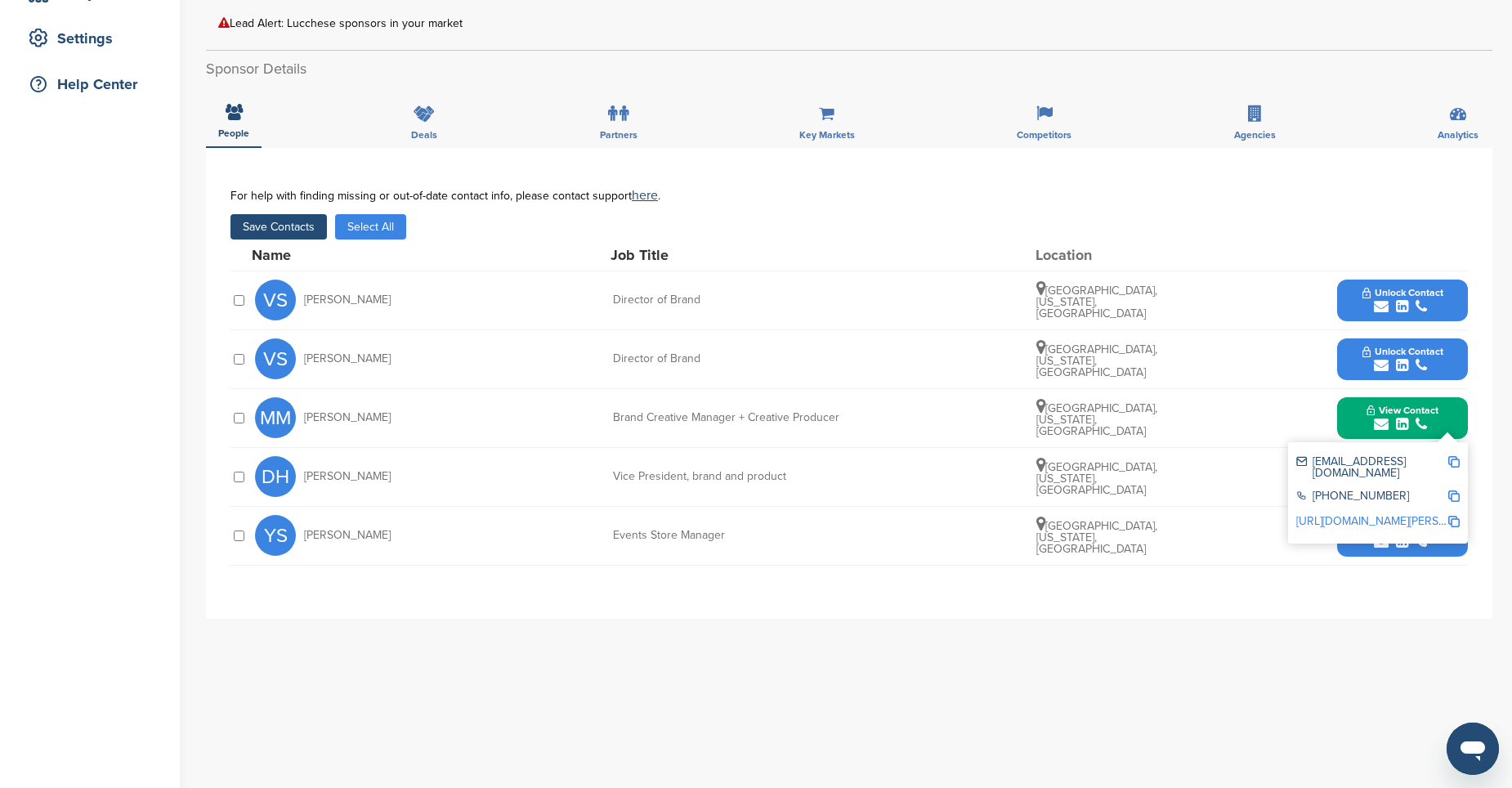
click at [290, 226] on button "Save Contacts" at bounding box center [279, 227] width 97 height 25
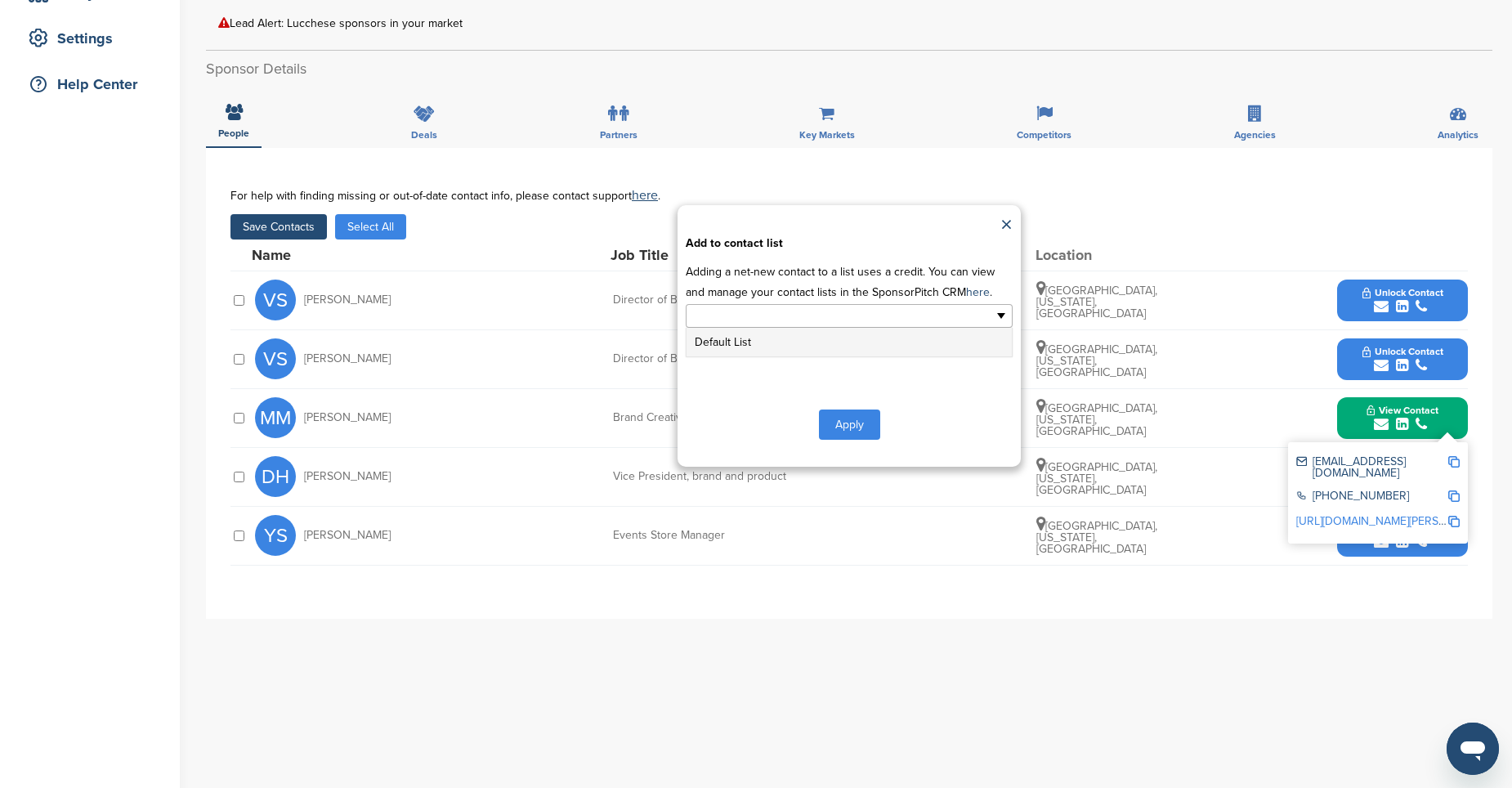
click at [746, 319] on input "text" at bounding box center [778, 315] width 171 height 19
click at [746, 318] on input "text" at bounding box center [778, 315] width 171 height 19
type input "**********"
click at [1006, 223] on link "×" at bounding box center [1006, 225] width 13 height 24
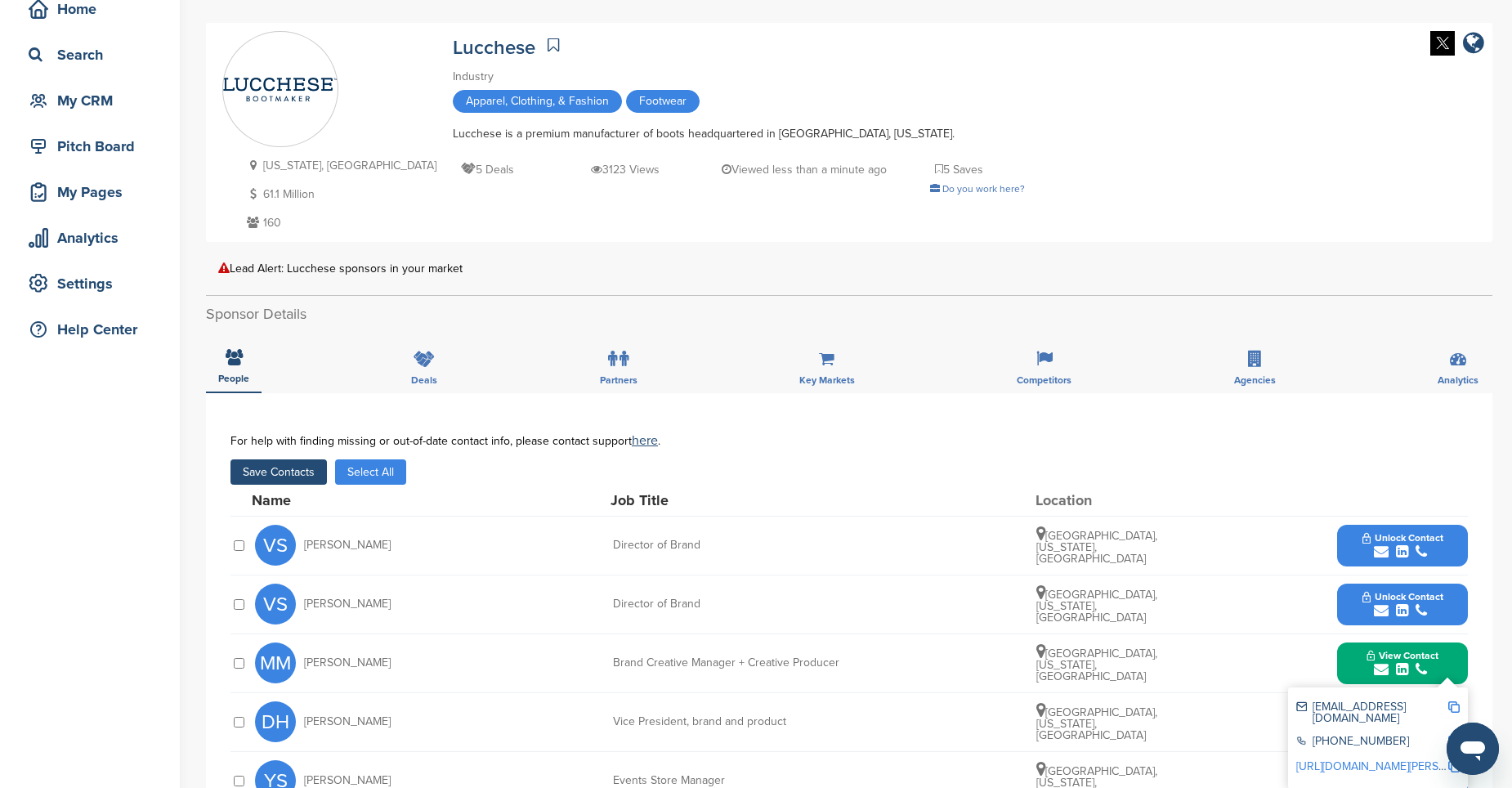
scroll to position [0, 0]
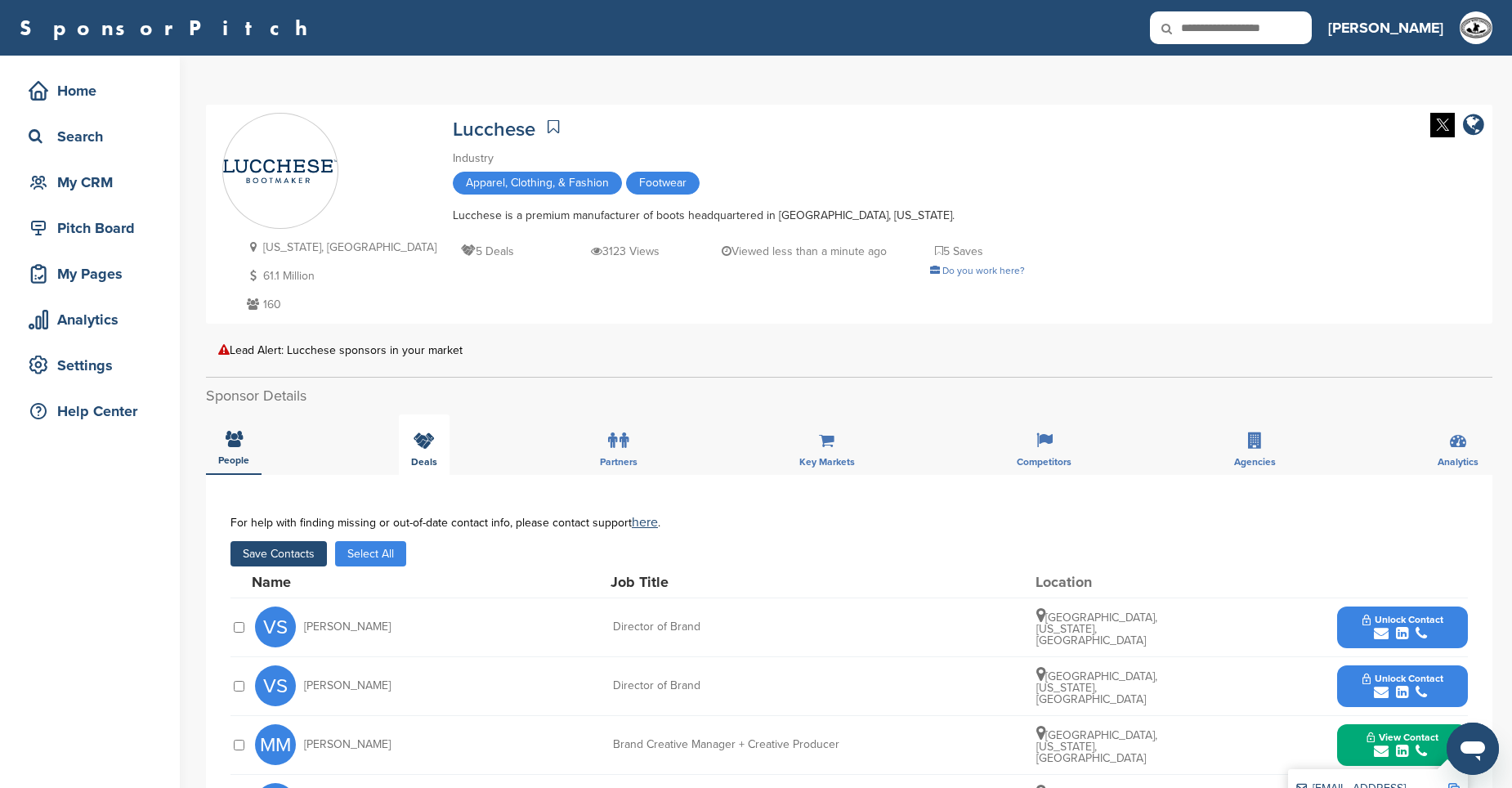
click at [428, 425] on div "Deals" at bounding box center [424, 445] width 51 height 61
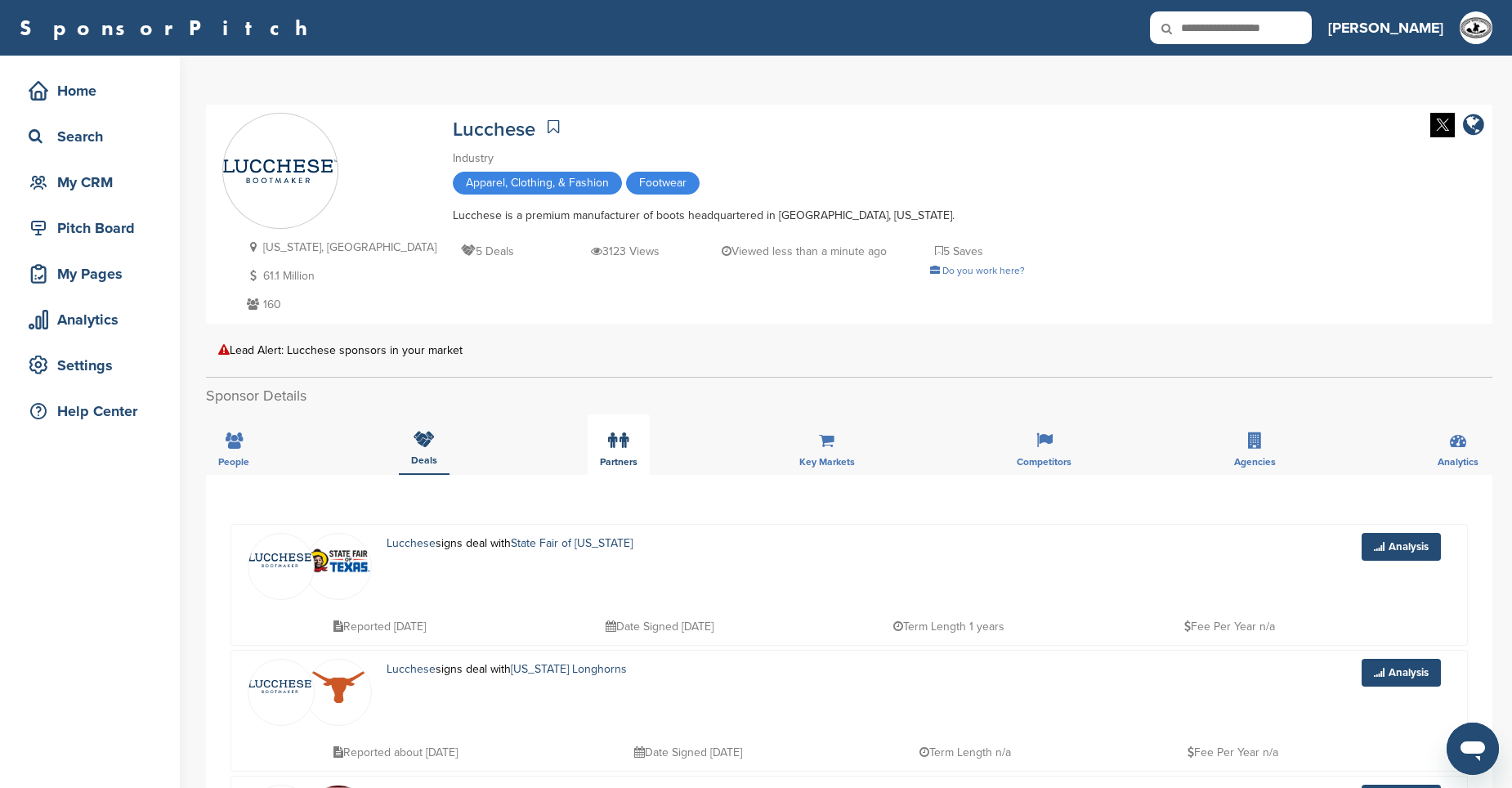
click at [618, 449] on label at bounding box center [618, 440] width 21 height 32
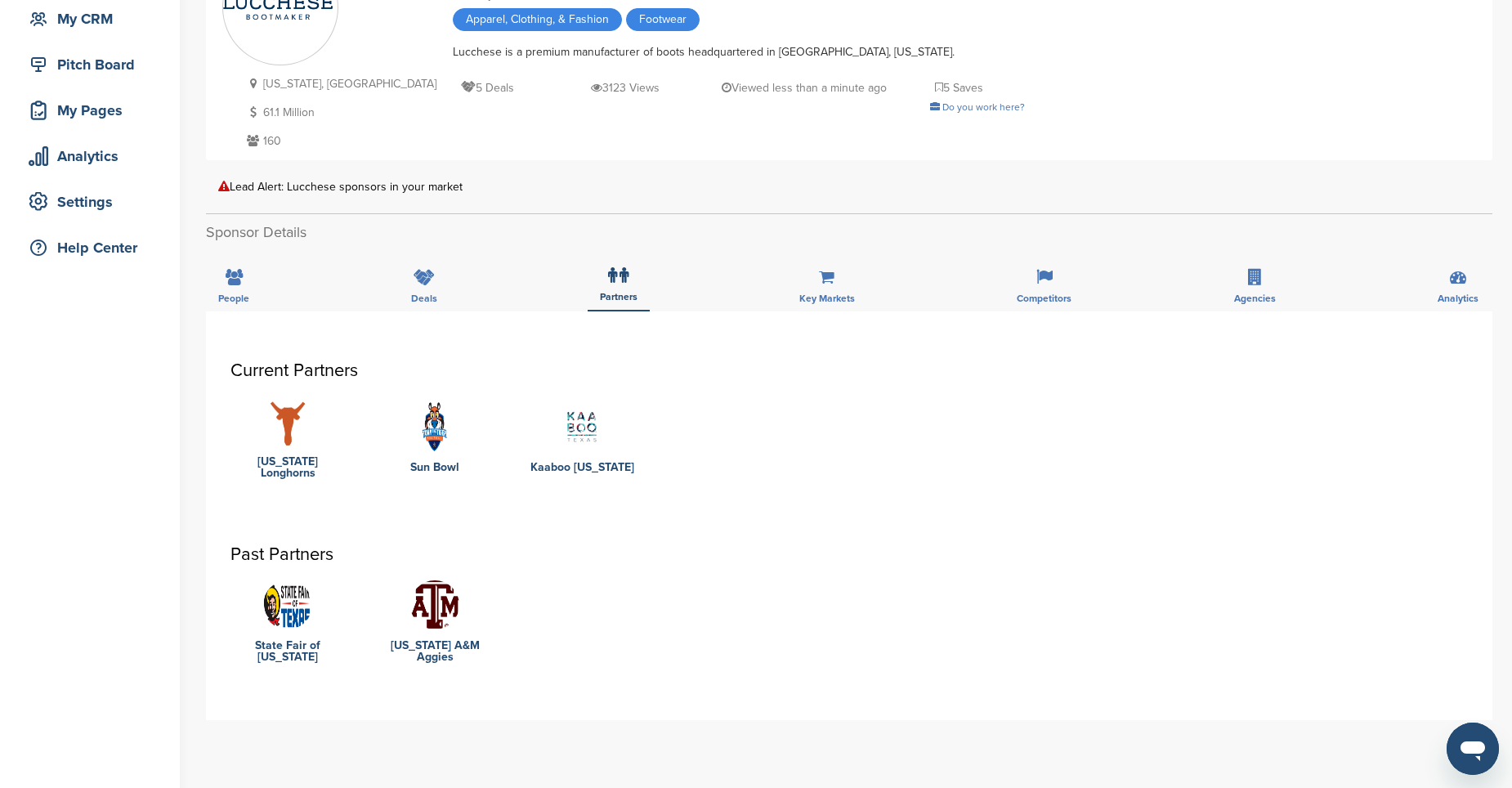
scroll to position [82, 0]
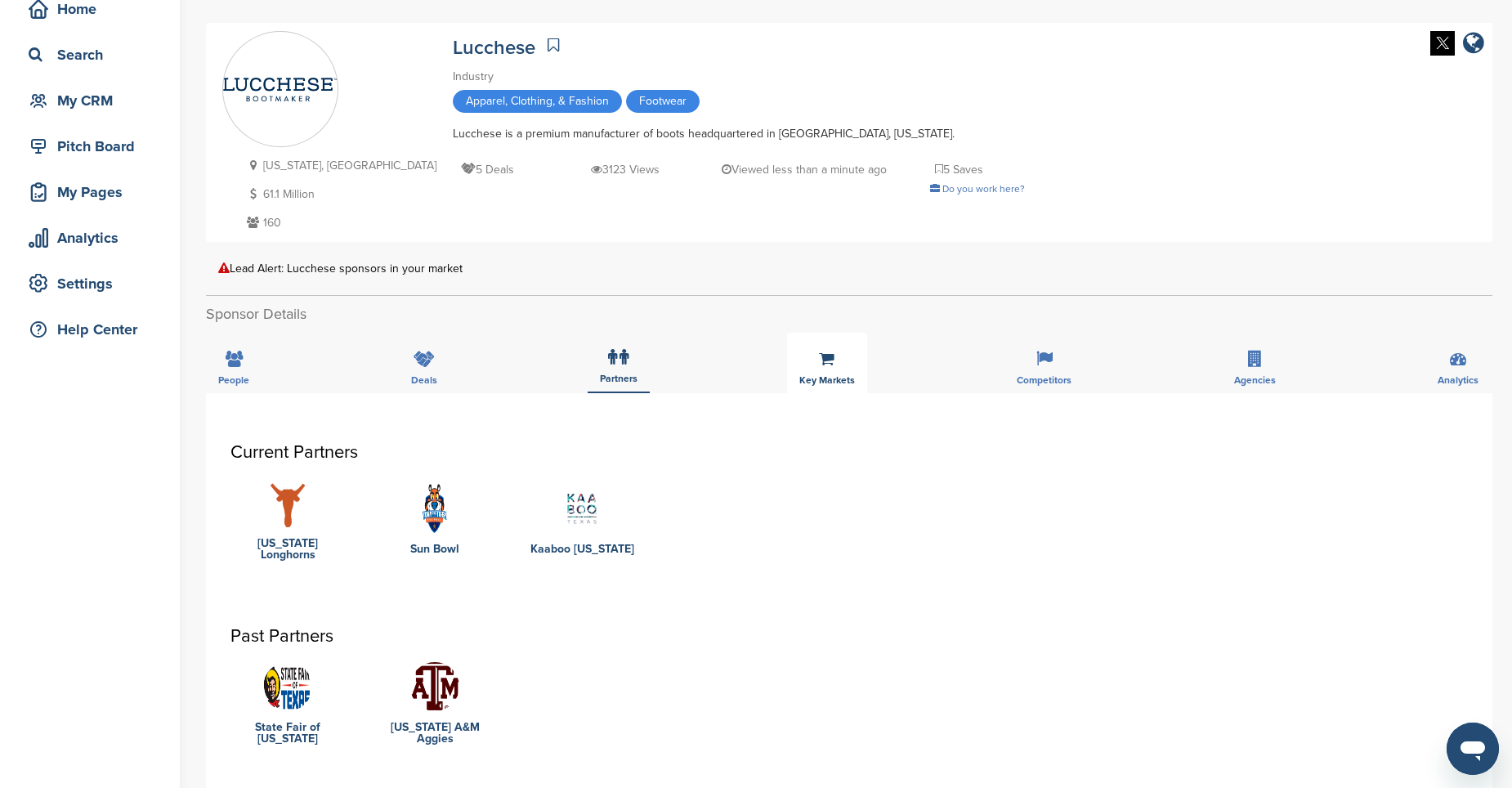
click at [843, 375] on span "Key Markets" at bounding box center [826, 380] width 56 height 10
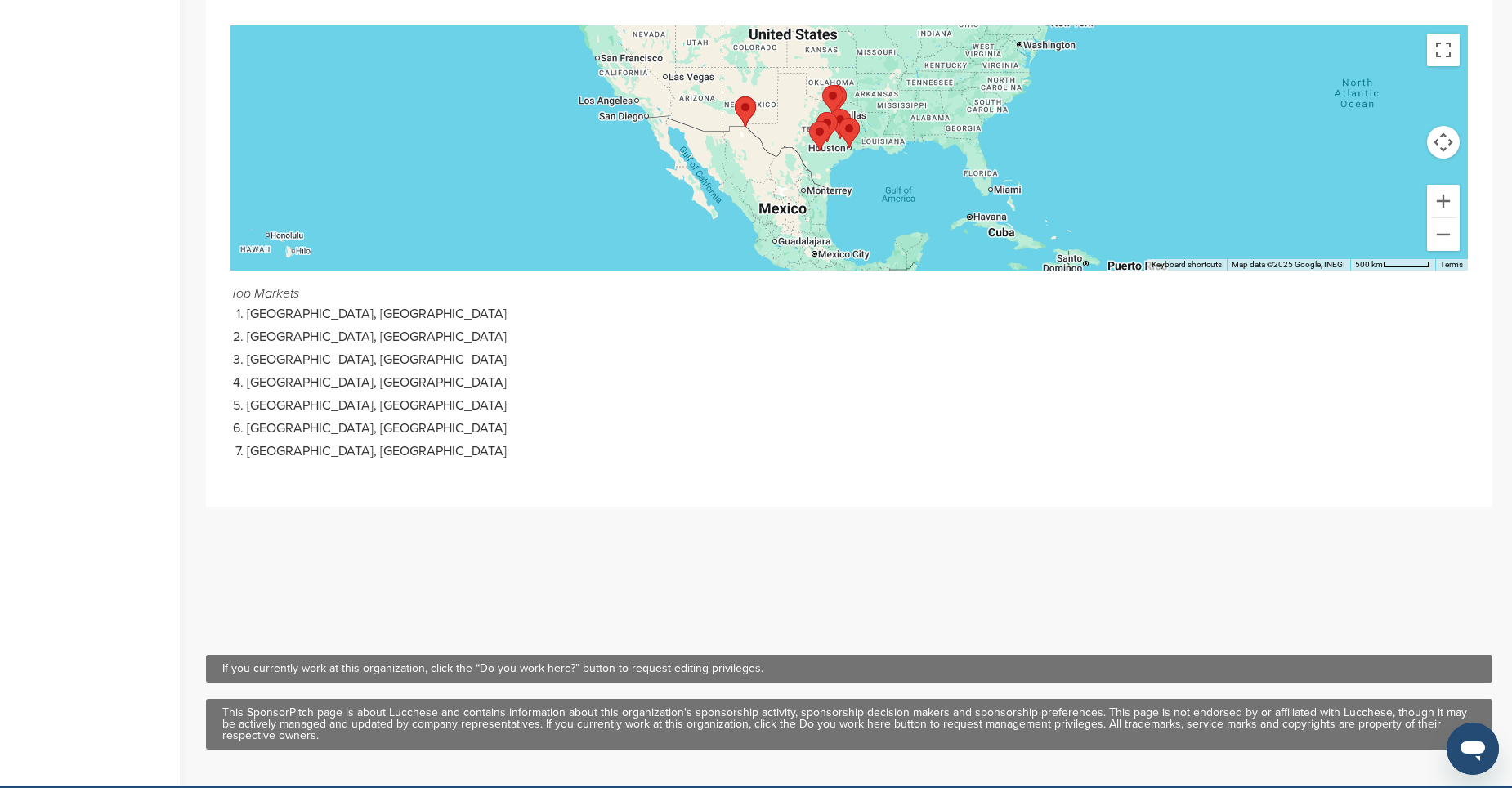
scroll to position [0, 0]
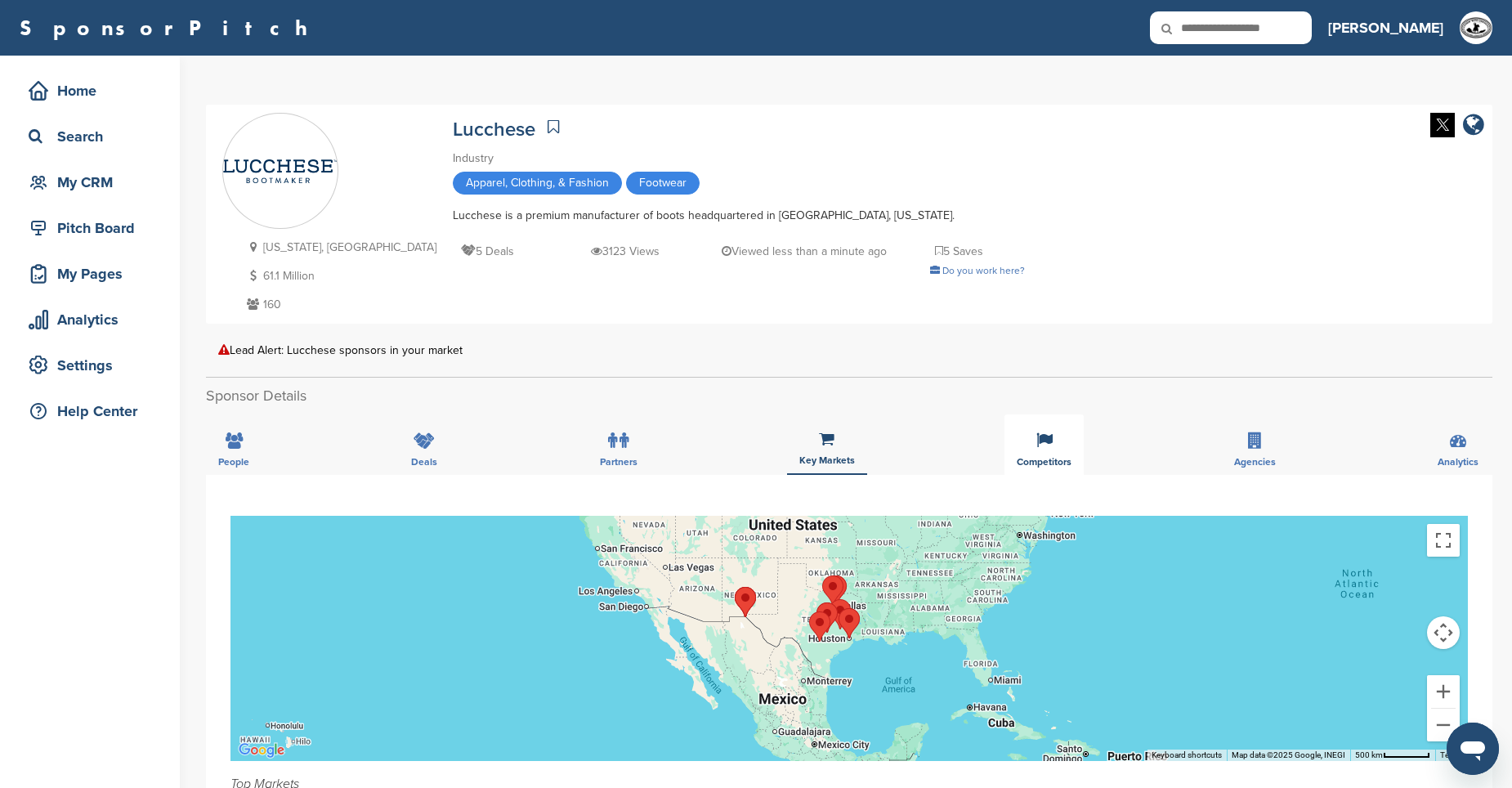
click at [1050, 437] on icon at bounding box center [1045, 440] width 17 height 17
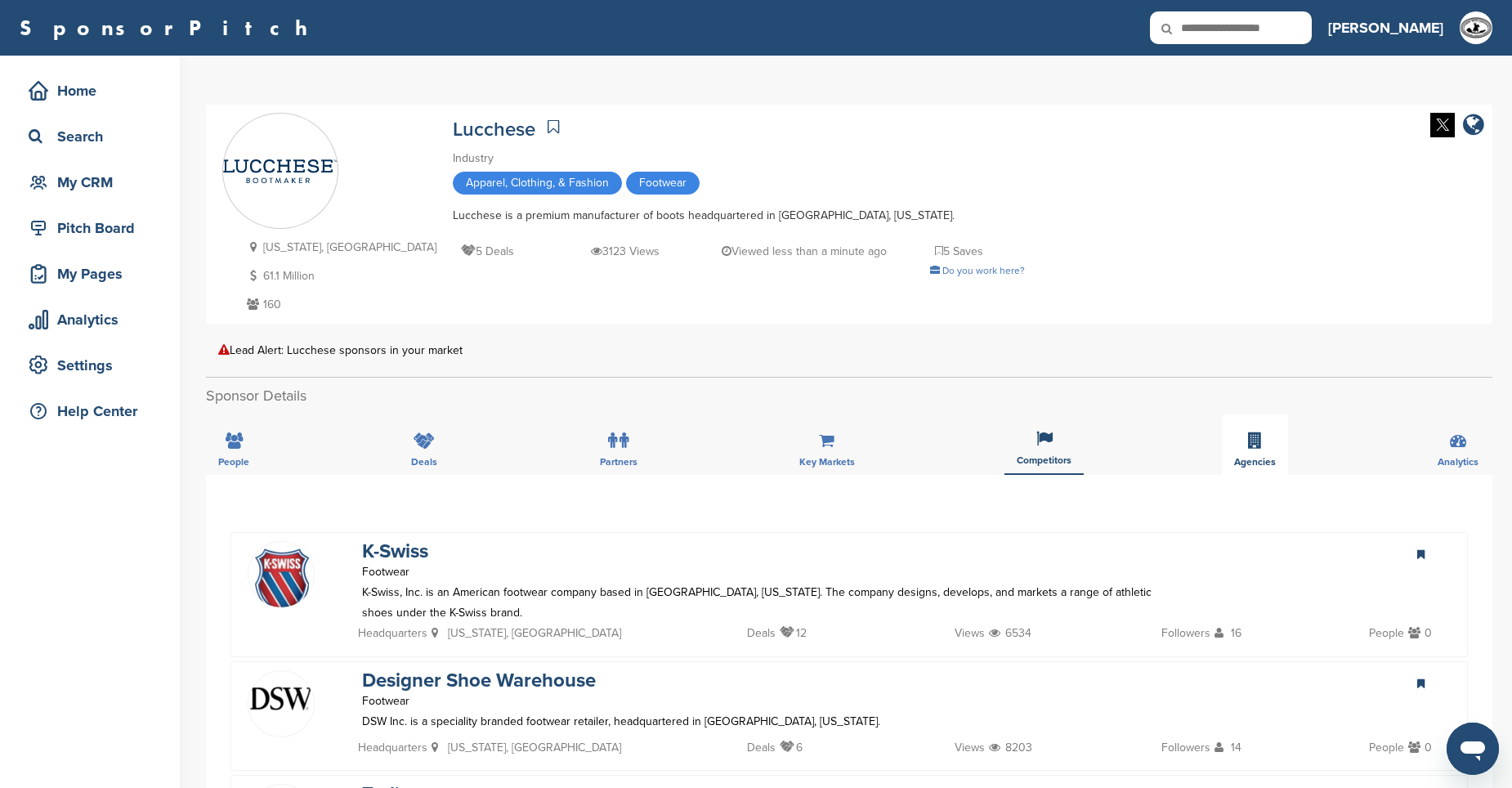
click at [1256, 450] on div "Agencies" at bounding box center [1255, 445] width 67 height 61
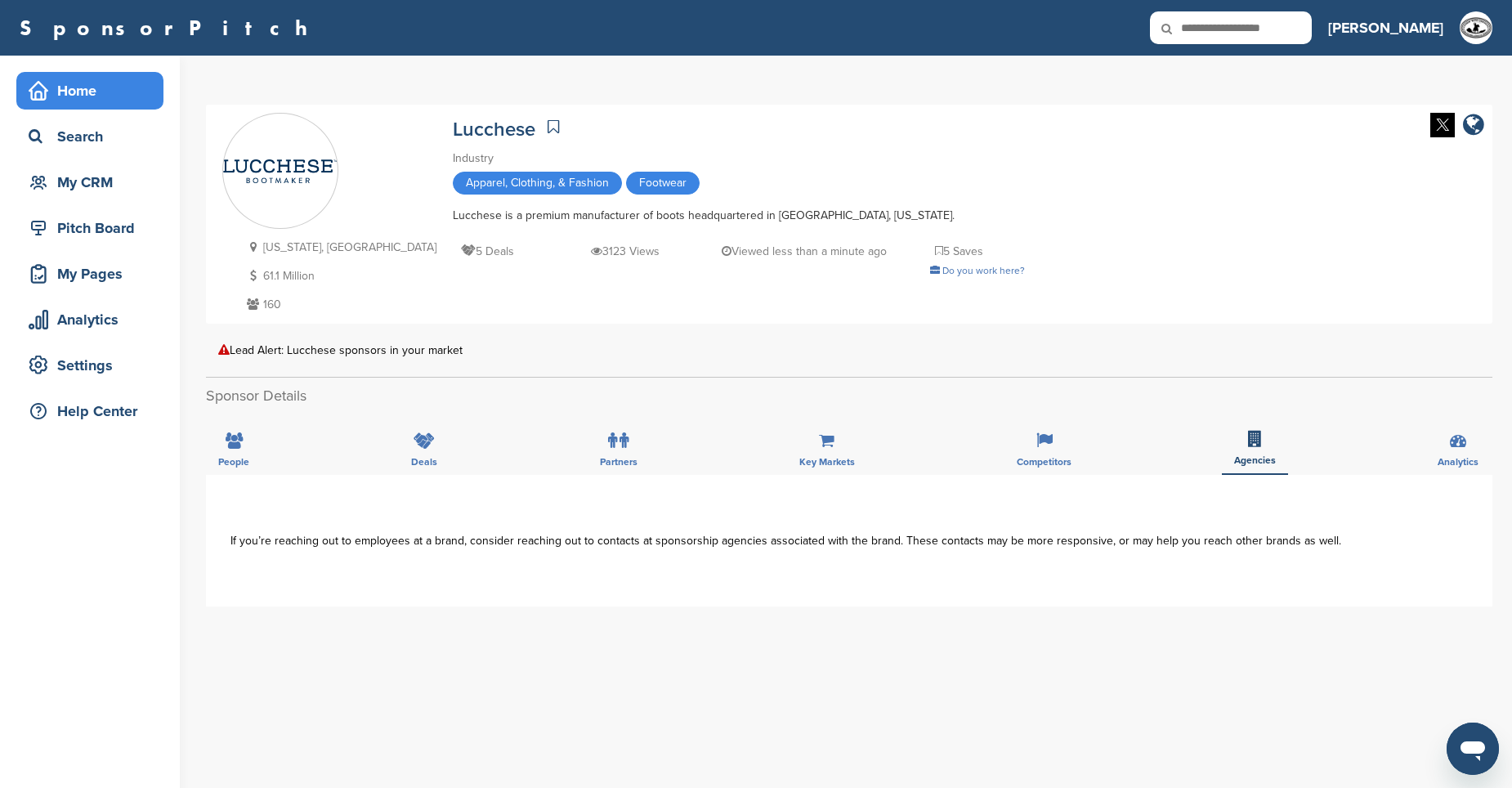
click at [90, 96] on div "Home" at bounding box center [94, 91] width 139 height 29
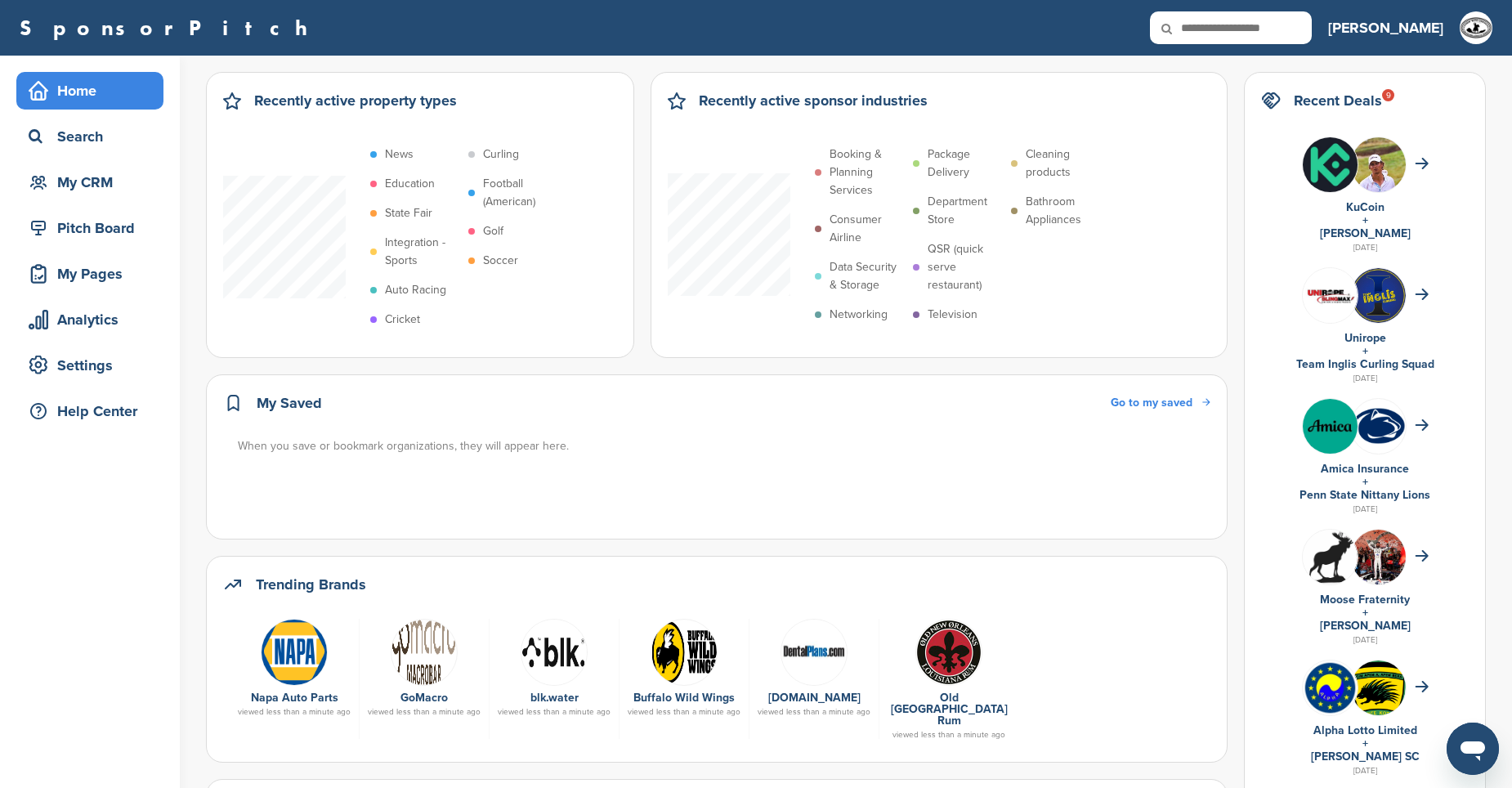
click at [1293, 26] on input "text" at bounding box center [1230, 27] width 161 height 32
type input "*******"
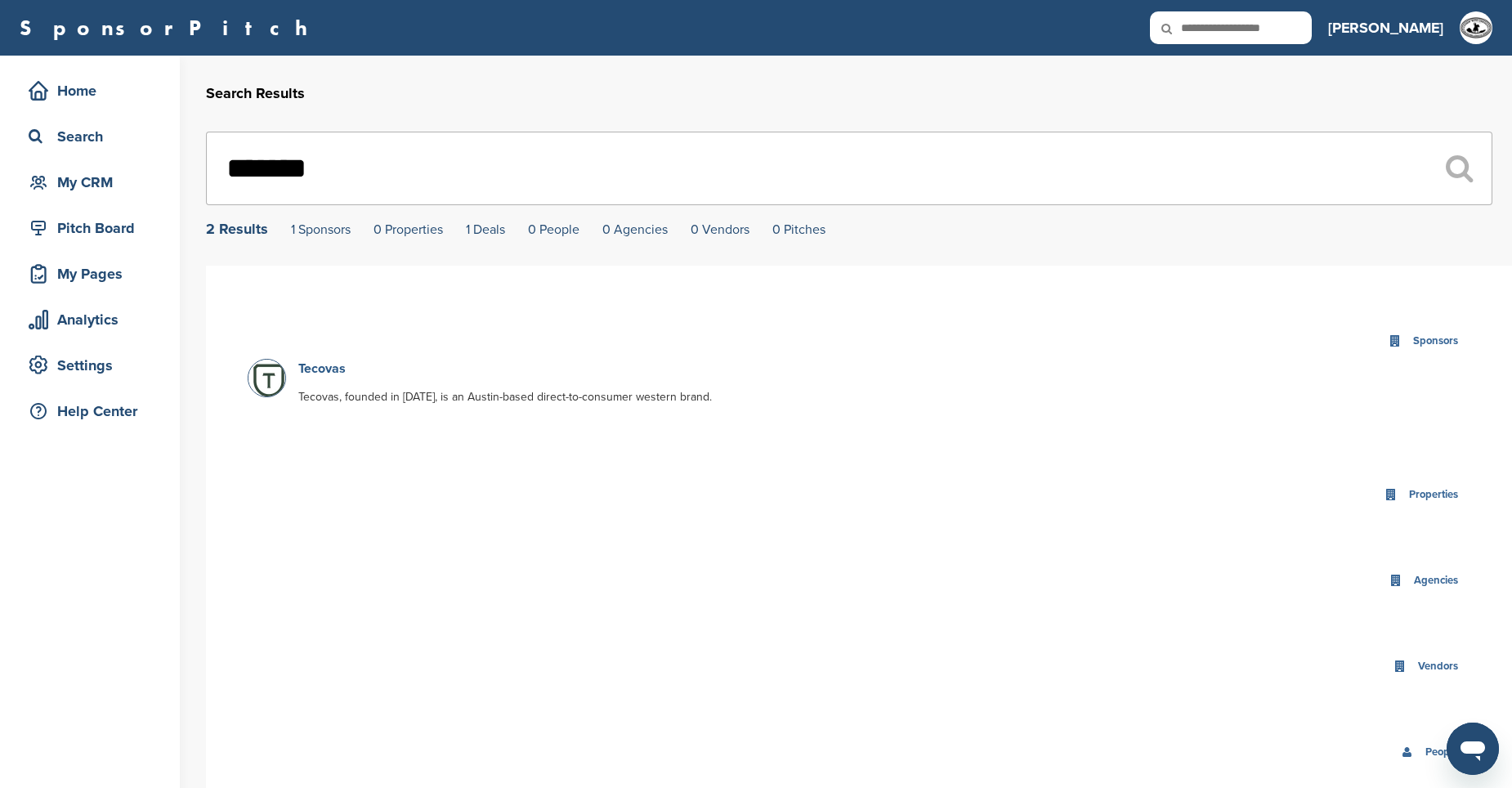
click at [332, 367] on link "Tecovas" at bounding box center [322, 369] width 47 height 17
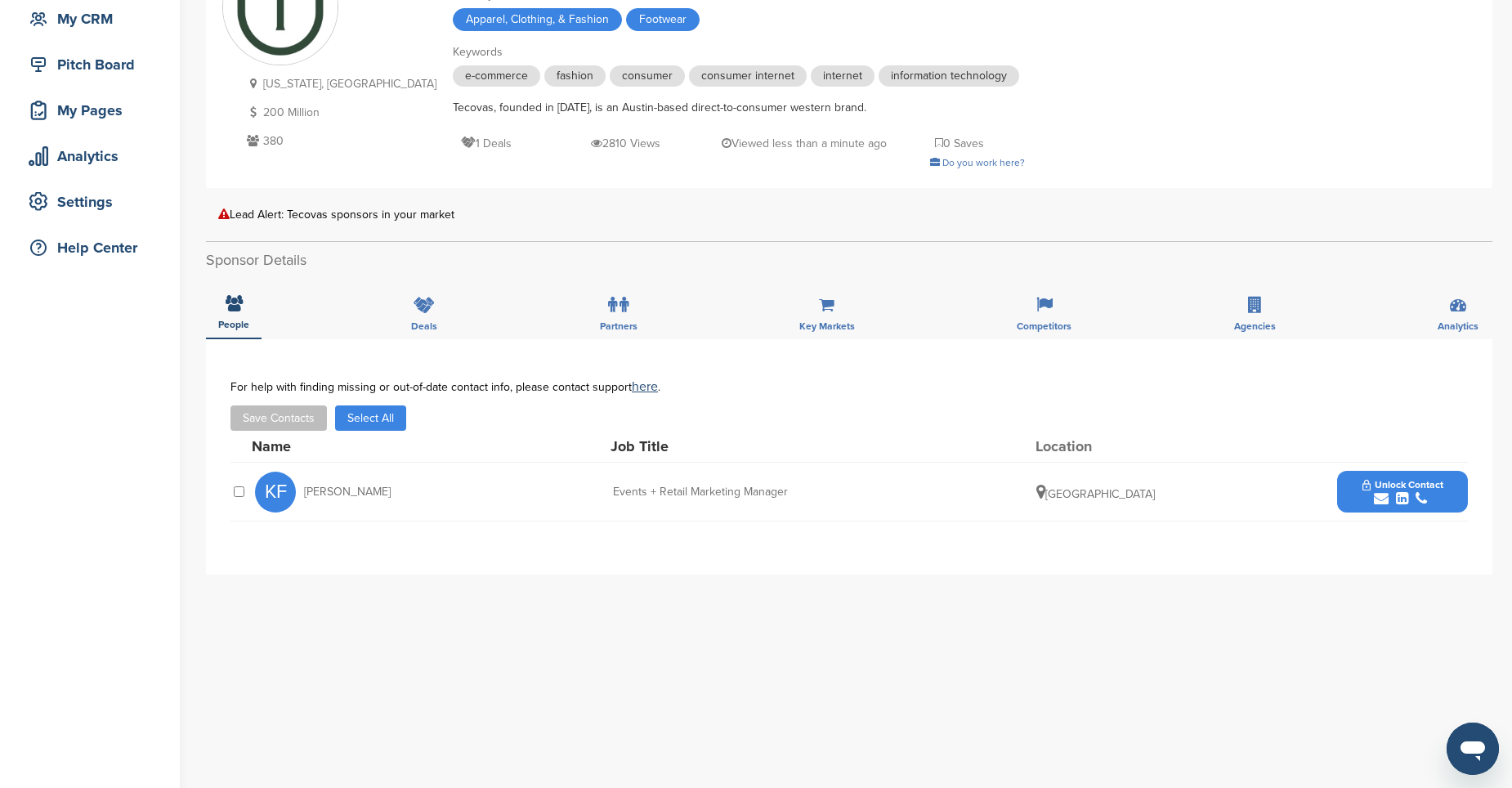
scroll to position [163, 0]
click at [1382, 499] on icon "submit" at bounding box center [1381, 498] width 15 height 15
